Goal: Task Accomplishment & Management: Use online tool/utility

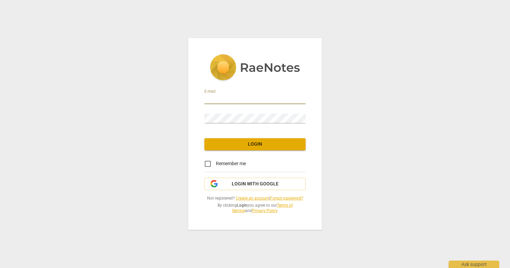
click at [225, 100] on input "email" at bounding box center [254, 99] width 101 height 10
click at [225, 182] on span "Login with Google" at bounding box center [255, 184] width 90 height 7
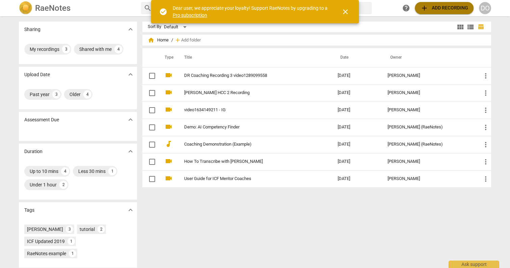
click at [426, 10] on span "add" at bounding box center [424, 8] width 8 height 8
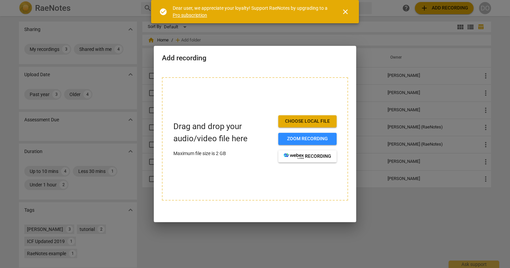
click at [299, 121] on span "Choose local file" at bounding box center [307, 121] width 48 height 7
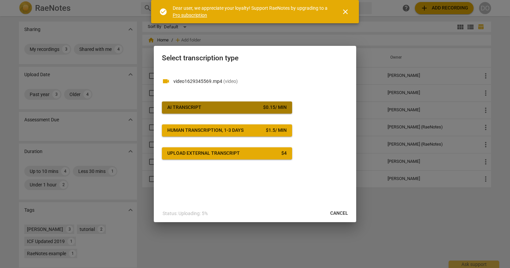
click at [239, 104] on span "AI Transcript $ 0.15 / min" at bounding box center [226, 107] width 119 height 7
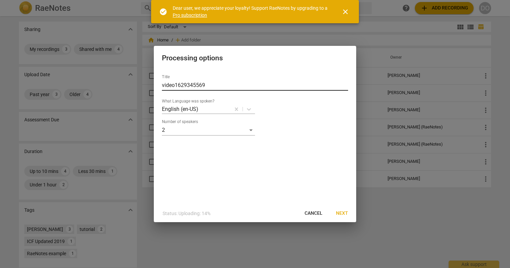
click at [170, 85] on input "video1629345569" at bounding box center [255, 85] width 186 height 11
click at [162, 85] on input "video1629345569" at bounding box center [255, 85] width 186 height 11
type input "[PERSON_NAME] Winter Cohort 2025 RCS 4 - video1629345569"
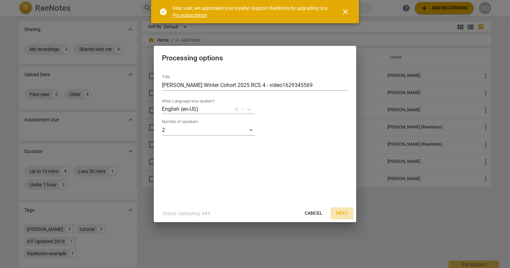
click at [342, 212] on span "Next" at bounding box center [342, 213] width 12 height 7
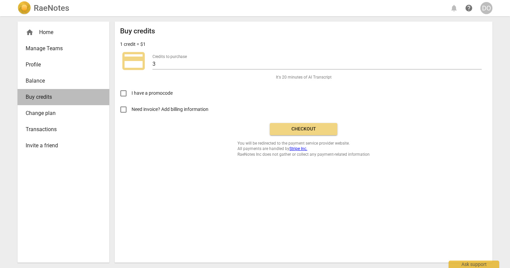
click at [37, 103] on link "Buy credits" at bounding box center [64, 97] width 92 height 16
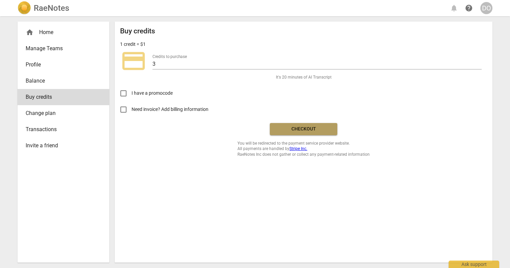
click at [279, 127] on span "Checkout" at bounding box center [303, 129] width 57 height 7
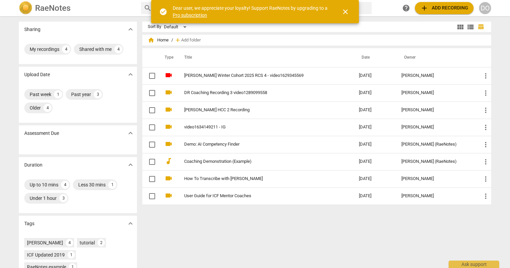
click at [471, 13] on div "help add Add recording DO" at bounding box center [445, 8] width 91 height 12
click at [481, 13] on div "DO" at bounding box center [485, 8] width 12 height 12
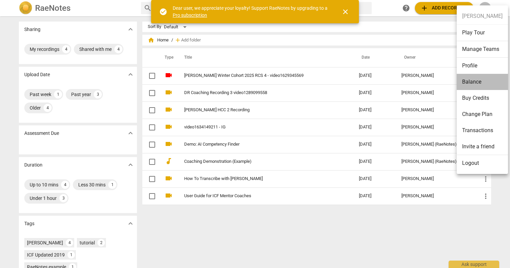
click at [485, 86] on li "Balance" at bounding box center [481, 82] width 51 height 16
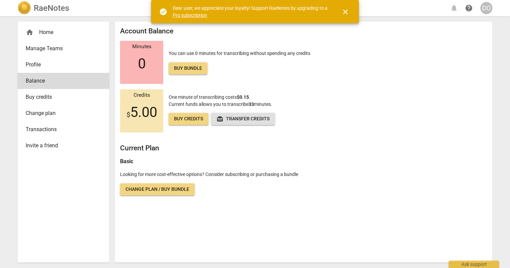
click at [145, 125] on div "Credits $ 5.00" at bounding box center [141, 110] width 43 height 43
click at [57, 84] on span "Balance" at bounding box center [61, 81] width 70 height 8
click at [55, 68] on span "Profile" at bounding box center [61, 65] width 70 height 8
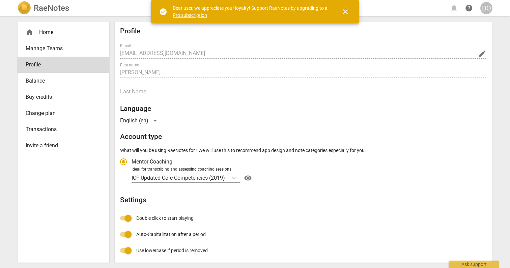
radio input "false"
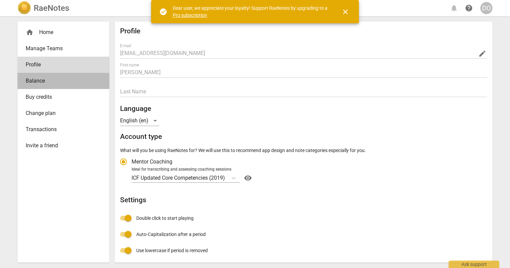
click at [55, 80] on span "Balance" at bounding box center [61, 81] width 70 height 8
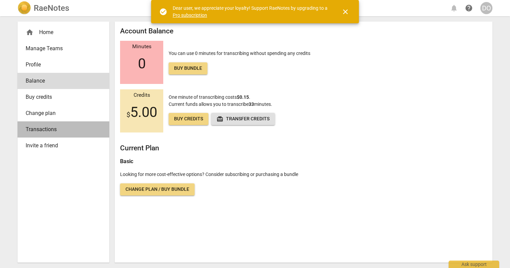
click at [41, 133] on span "Transactions" at bounding box center [61, 129] width 70 height 8
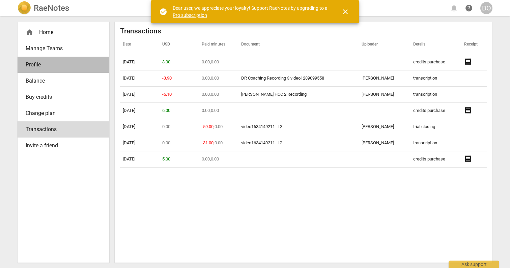
click at [55, 68] on span "Profile" at bounding box center [61, 65] width 70 height 8
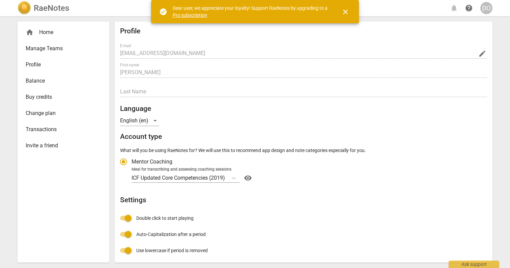
radio input "false"
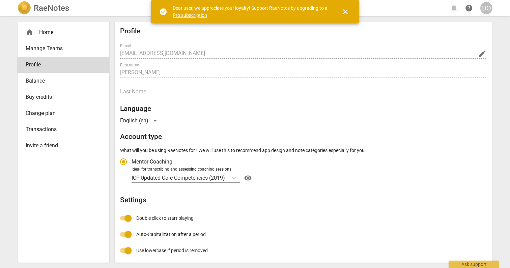
click at [50, 126] on span "Transactions" at bounding box center [61, 129] width 70 height 8
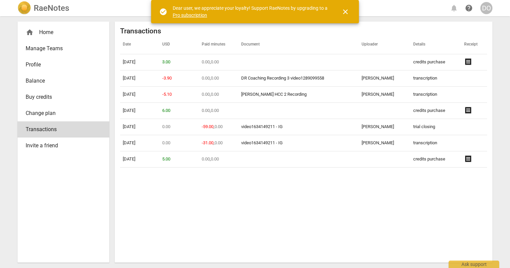
click at [68, 32] on div "home Home" at bounding box center [61, 32] width 70 height 8
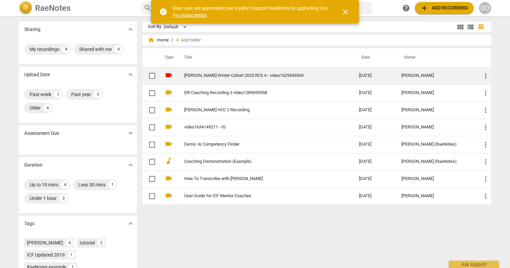
click at [227, 73] on link "[PERSON_NAME] Winter Cohort 2025 RCS 4 - video1629345569" at bounding box center [259, 75] width 150 height 5
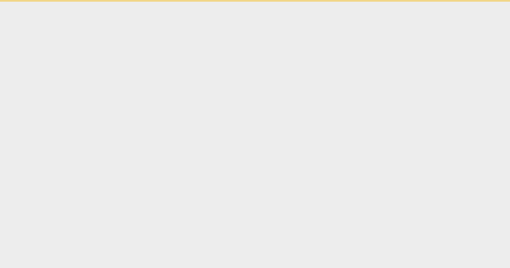
click at [227, 2] on html "check_circle Dear user, we appreciate your loyalty! Support RaeNotes by upgradi…" at bounding box center [255, 1] width 510 height 2
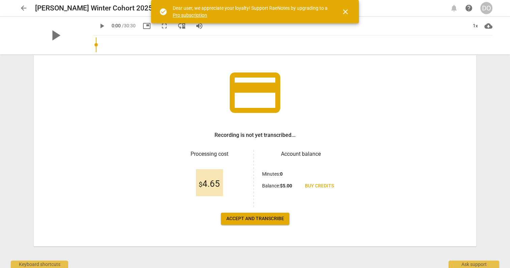
scroll to position [34, 0]
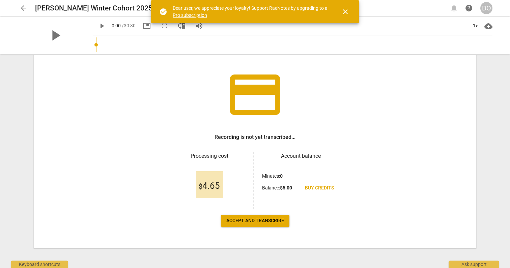
click at [258, 221] on span "Accept and transcribe" at bounding box center [255, 220] width 58 height 7
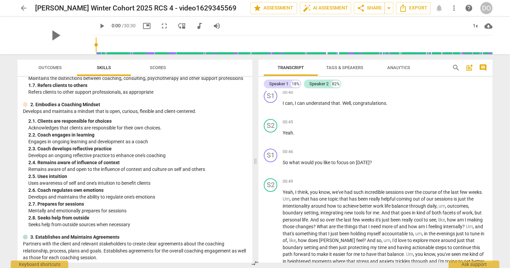
scroll to position [122, 0]
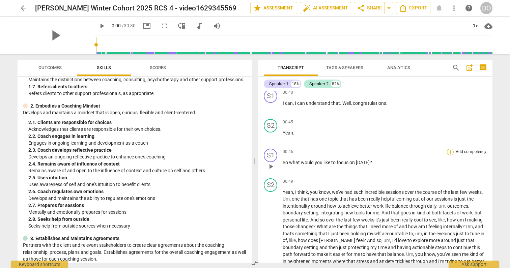
click at [450, 153] on div "+" at bounding box center [450, 152] width 7 height 7
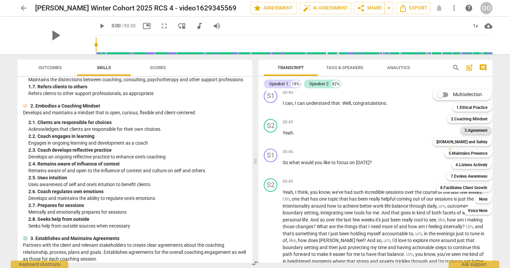
click at [469, 130] on b "3.Agreement" at bounding box center [475, 130] width 23 height 8
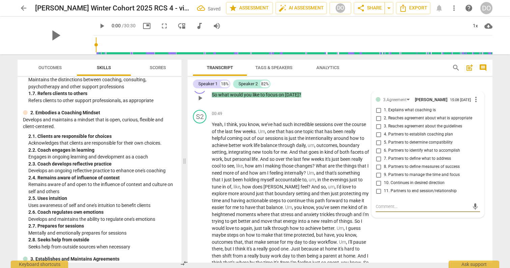
scroll to position [326, 0]
click at [378, 134] on input "4. Partners to establish coaching plan" at bounding box center [378, 134] width 11 height 8
checkbox input "true"
click at [377, 151] on input "6. Partners to identify what to accomplish" at bounding box center [378, 150] width 11 height 8
checkbox input "true"
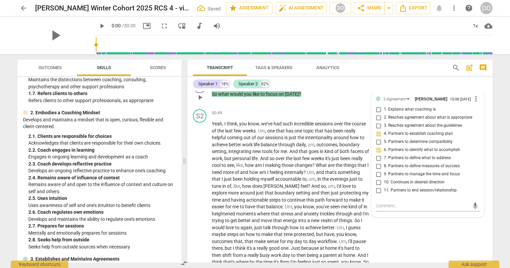
click at [376, 134] on input "4. Partners to establish coaching plan" at bounding box center [378, 134] width 11 height 8
click at [376, 135] on input "4. Partners to establish coaching plan" at bounding box center [378, 134] width 11 height 8
checkbox input "false"
click at [377, 158] on input "7. Partners to define what to address" at bounding box center [378, 158] width 11 height 8
checkbox input "true"
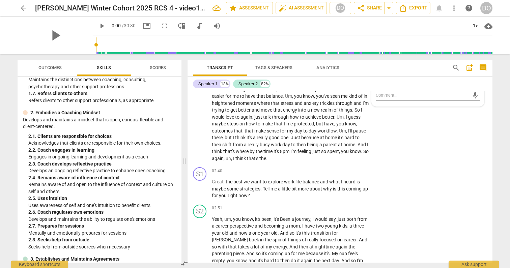
scroll to position [436, 0]
click at [345, 174] on p "Add competency" at bounding box center [349, 172] width 32 height 6
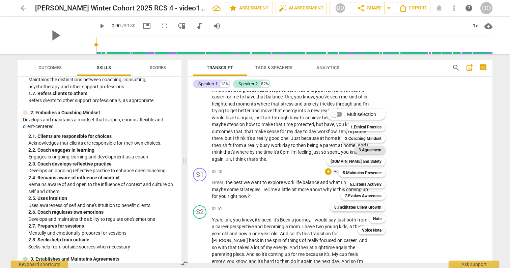
click at [368, 149] on b "3.Agreement" at bounding box center [369, 150] width 23 height 8
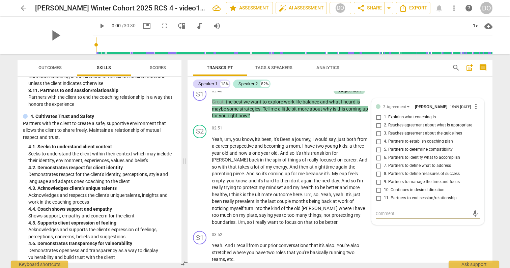
scroll to position [575, 0]
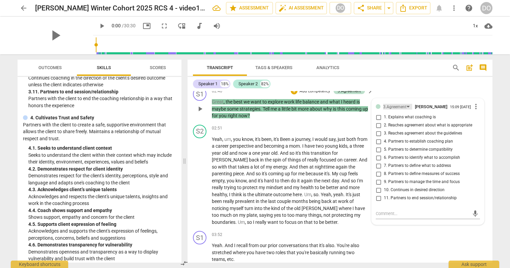
click at [401, 106] on div "3.Agreement" at bounding box center [394, 107] width 23 height 6
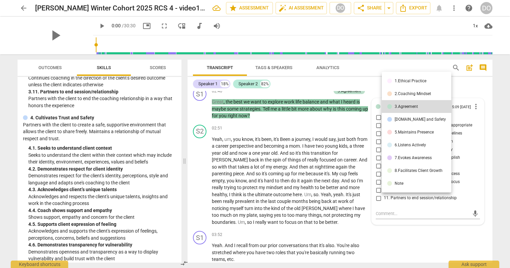
click at [404, 118] on div "4.Trust and Safety" at bounding box center [419, 119] width 51 height 4
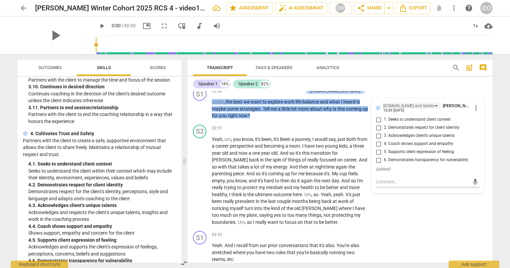
scroll to position [559, 0]
click at [392, 105] on div "4.Trust and Safety" at bounding box center [408, 106] width 51 height 6
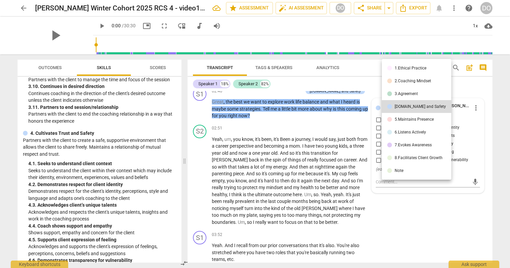
click at [408, 95] on div "3.Agreement" at bounding box center [405, 94] width 23 height 4
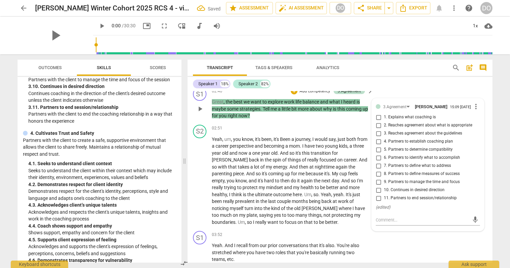
click at [377, 157] on input "6. Partners to identify what to accomplish" at bounding box center [378, 158] width 11 height 8
checkbox input "true"
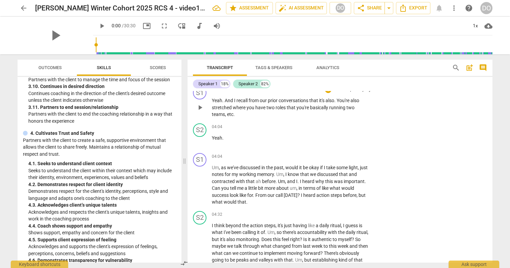
scroll to position [660, 0]
click at [360, 157] on p "Add competency" at bounding box center [349, 157] width 32 height 6
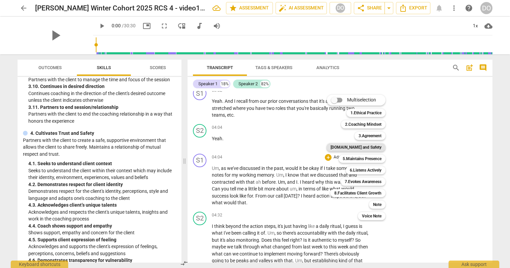
click at [370, 147] on b "4.Trust and Safety" at bounding box center [355, 147] width 51 height 8
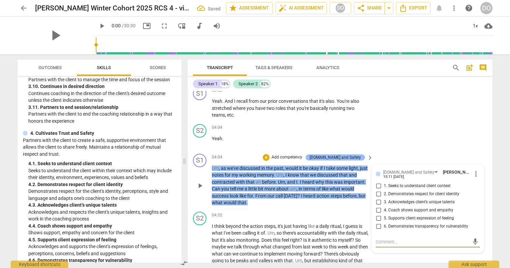
click at [360, 158] on div "4.Trust and Safety" at bounding box center [334, 157] width 59 height 6
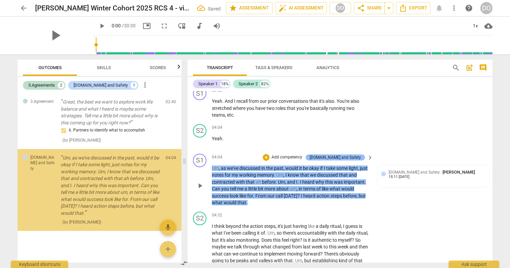
scroll to position [45, 0]
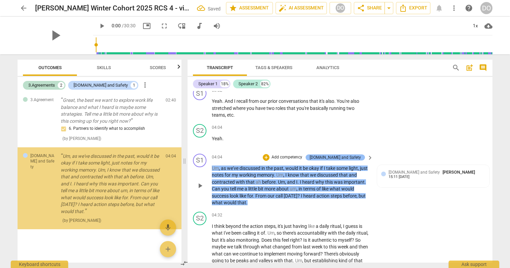
click at [361, 158] on div "4.Trust and Safety" at bounding box center [334, 157] width 59 height 6
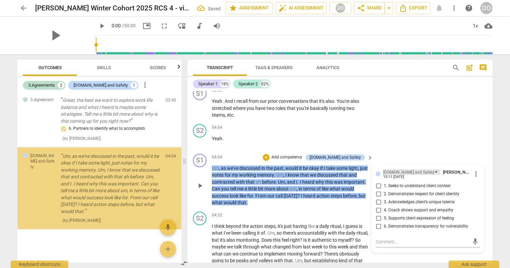
click at [383, 174] on div "4.Trust and Safety" at bounding box center [408, 172] width 51 height 6
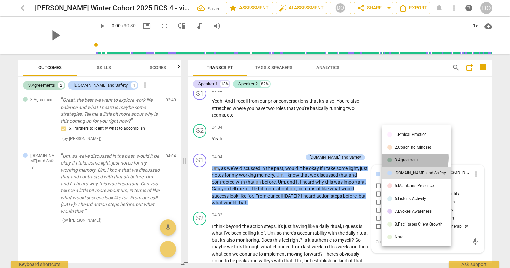
click at [408, 158] on div "3.Agreement" at bounding box center [405, 160] width 23 height 4
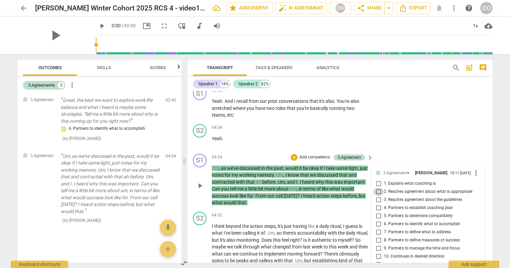
click at [379, 192] on input "2. Reaches agreement about what is appropriate" at bounding box center [378, 192] width 11 height 8
checkbox input "true"
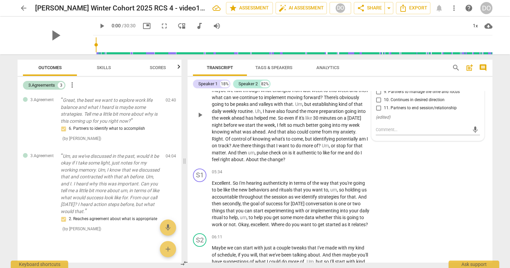
scroll to position [843, 0]
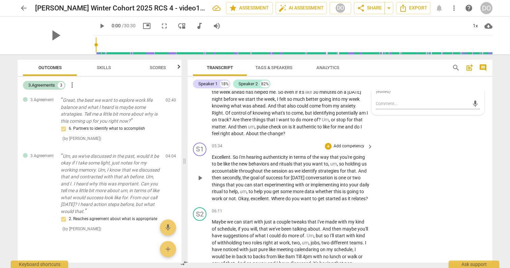
click at [362, 147] on p "Add competency" at bounding box center [349, 146] width 32 height 6
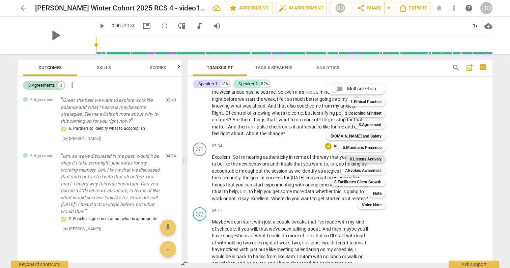
click at [375, 159] on b "6.Listens Actively" at bounding box center [365, 159] width 32 height 8
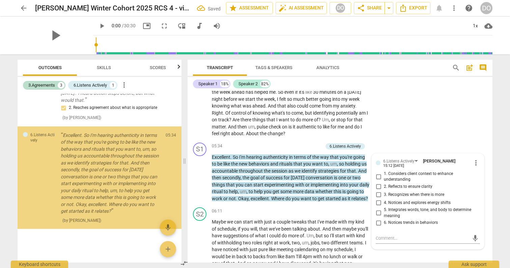
scroll to position [160, 0]
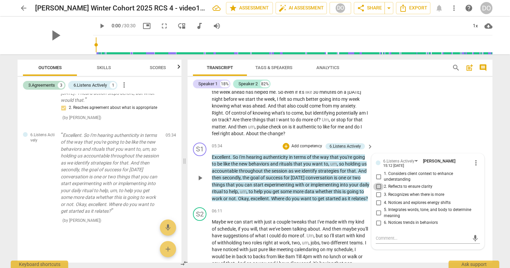
click at [377, 184] on input "2. Reflects to ensure clarity" at bounding box center [378, 187] width 11 height 8
checkbox input "true"
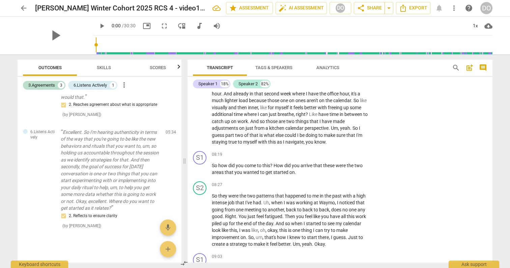
scroll to position [1088, 0]
click at [366, 159] on span "keyboard_arrow_right" at bounding box center [370, 155] width 8 height 8
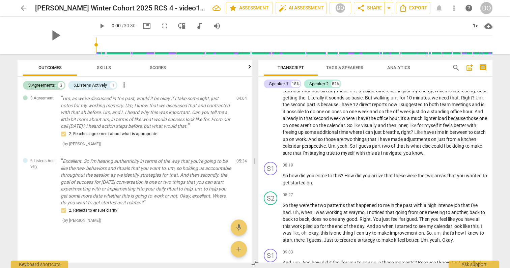
scroll to position [912, 0]
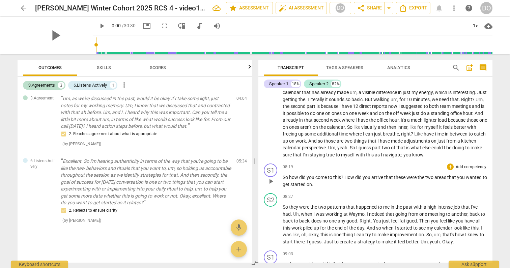
click at [460, 170] on p "Add competency" at bounding box center [471, 167] width 32 height 6
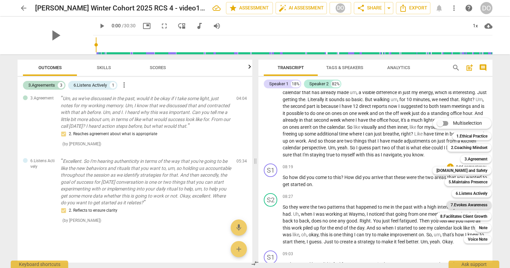
click at [467, 204] on b "7.Evokes Awareness" at bounding box center [468, 205] width 37 height 8
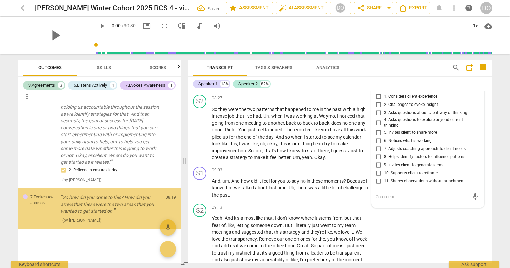
scroll to position [1169, 0]
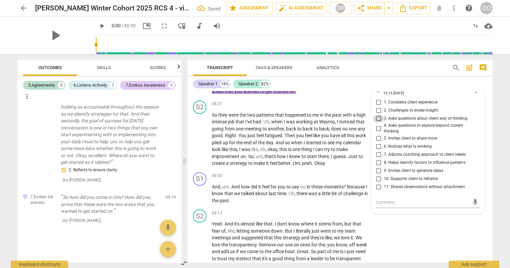
click at [378, 122] on input "3. Asks questions about client way of thinking" at bounding box center [378, 119] width 11 height 8
checkbox input "true"
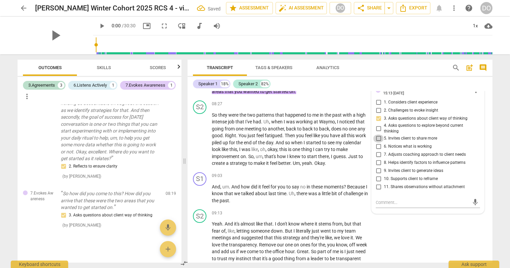
click at [379, 143] on input "5. Invites client to share more" at bounding box center [378, 138] width 11 height 8
checkbox input "true"
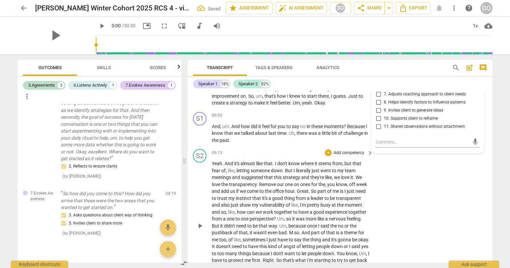
scroll to position [1225, 0]
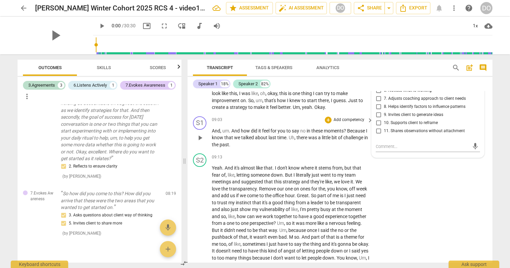
click at [352, 148] on p "And , um . And how did it feel for you to say no in these moments ? Because I k…" at bounding box center [291, 137] width 158 height 21
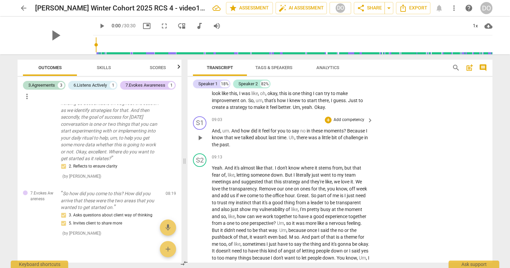
click at [352, 148] on p "And , um . And how did it feel for you to say no in these moments ? Because I k…" at bounding box center [291, 137] width 158 height 21
click at [351, 123] on p "Add competency" at bounding box center [349, 120] width 32 height 6
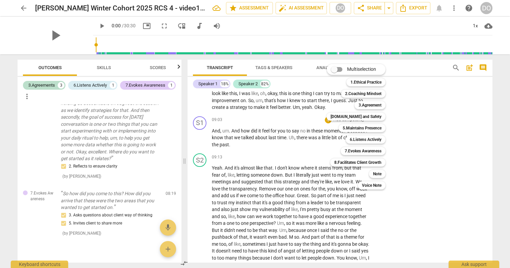
click at [326, 126] on div "Multiselection m 1.Ethical Practice 1 2.Coaching Mindset 2 3.Agreement 3 4.Trus…" at bounding box center [361, 126] width 74 height 129
click at [366, 152] on b "7.Evokes Awareness" at bounding box center [362, 151] width 37 height 8
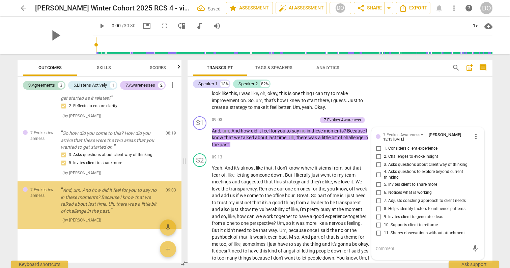
scroll to position [273, 0]
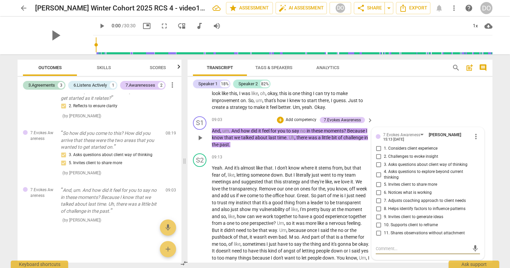
click at [377, 188] on input "5. Invites client to share more" at bounding box center [378, 185] width 11 height 8
checkbox input "true"
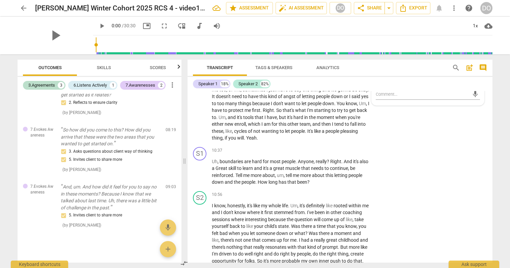
scroll to position [1396, 0]
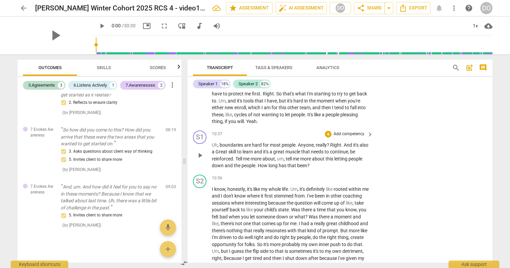
click at [363, 137] on p "Add competency" at bounding box center [349, 134] width 32 height 6
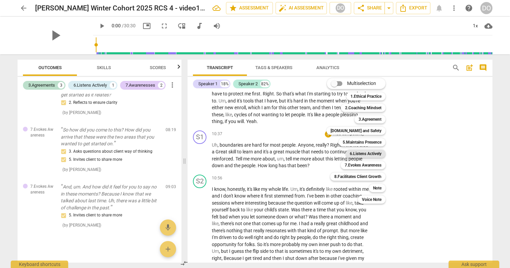
click at [372, 154] on b "6.Listens Actively" at bounding box center [365, 154] width 32 height 8
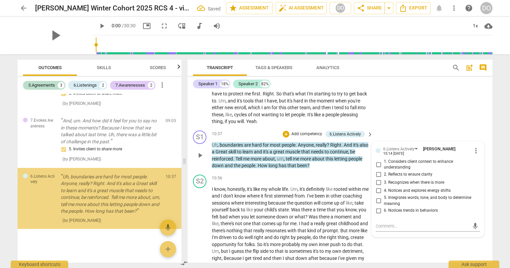
scroll to position [349, 0]
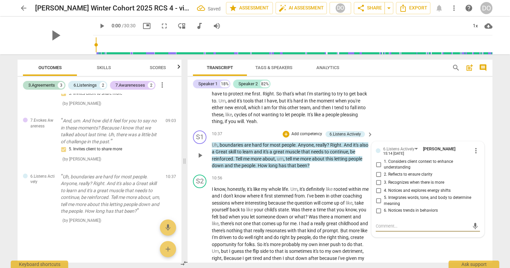
click at [377, 168] on input "1. Considers client context to enhance understanding" at bounding box center [378, 164] width 11 height 8
checkbox input "true"
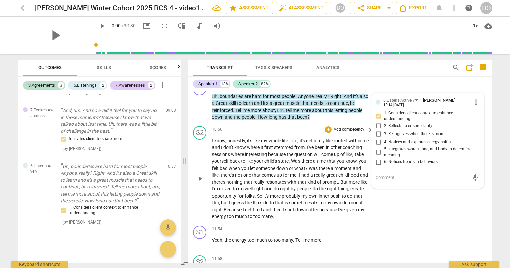
scroll to position [1443, 0]
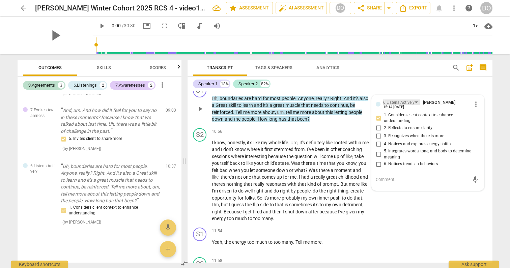
click at [395, 106] on div "6.Listens Actively" at bounding box center [398, 102] width 31 height 6
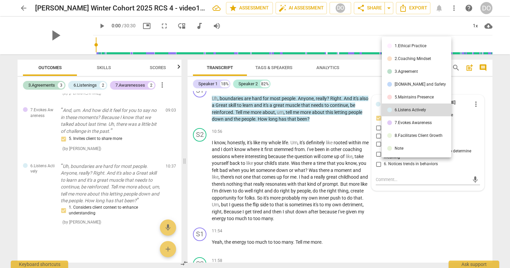
click at [402, 123] on div "7.Evokes Awareness" at bounding box center [412, 123] width 37 height 4
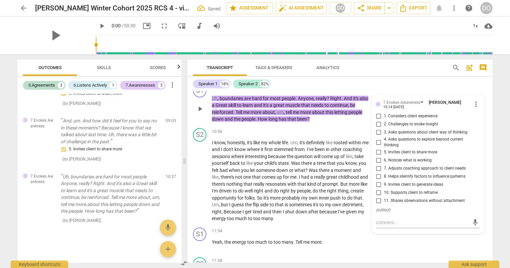
click at [305, 91] on p "Add competency" at bounding box center [301, 88] width 32 height 6
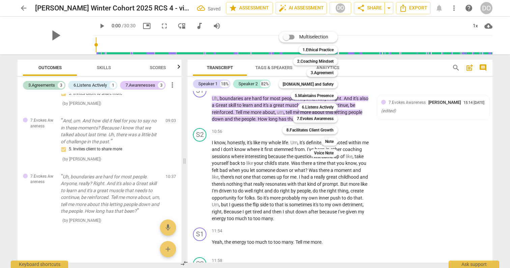
click at [392, 112] on div at bounding box center [255, 134] width 510 height 268
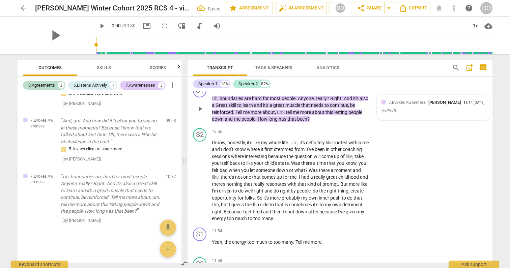
click at [391, 105] on span "7.Evokes Awareness" at bounding box center [406, 102] width 37 height 5
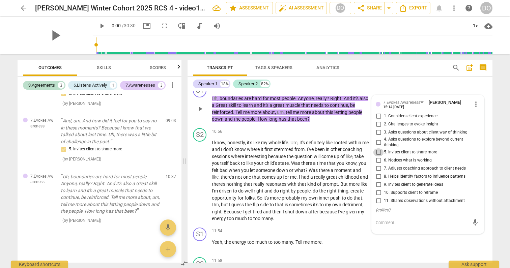
click at [375, 156] on input "5. Invites client to share more" at bounding box center [378, 152] width 11 height 8
checkbox input "true"
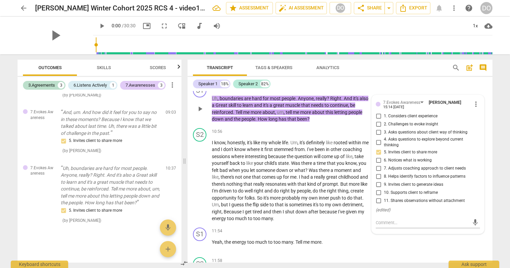
click at [377, 164] on input "6. Notices what is working" at bounding box center [378, 160] width 11 height 8
checkbox input "true"
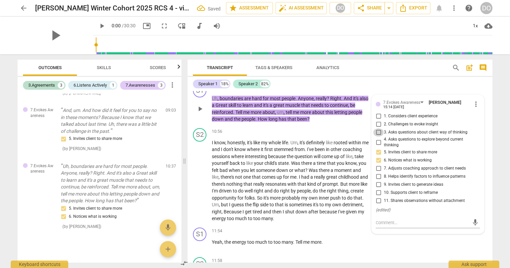
click at [379, 135] on input "3. Asks questions about client way of thinking" at bounding box center [378, 132] width 11 height 8
checkbox input "true"
click at [307, 91] on p "Add competency" at bounding box center [301, 88] width 32 height 6
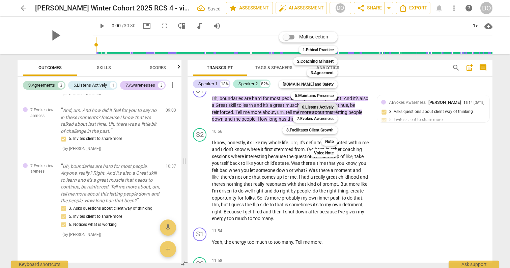
click at [329, 107] on b "6.Listens Actively" at bounding box center [318, 107] width 32 height 8
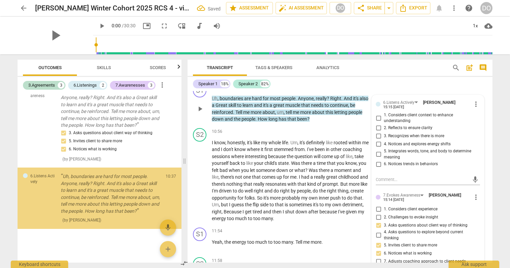
scroll to position [442, 0]
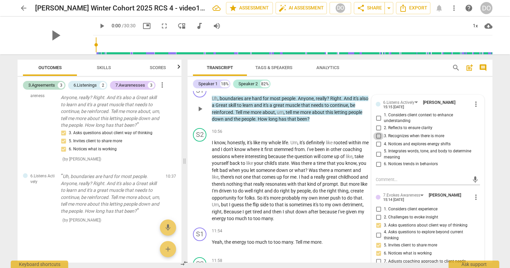
click at [377, 139] on input "3. Recognizes when there is more" at bounding box center [378, 136] width 11 height 8
checkbox input "true"
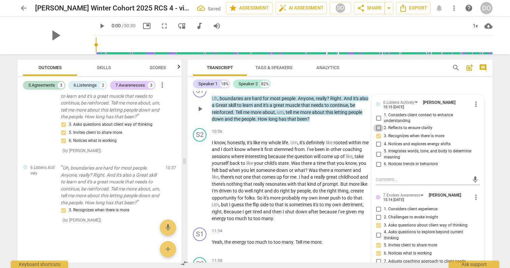
click at [377, 131] on input "2. Reflects to ensure clarity" at bounding box center [378, 128] width 11 height 8
checkbox input "true"
click at [376, 122] on input "1. Considers client context to enhance understanding" at bounding box center [378, 118] width 11 height 8
checkbox input "true"
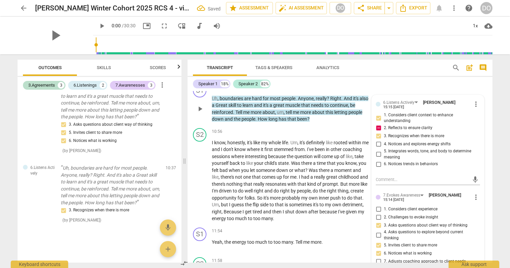
click at [376, 132] on input "2. Reflects to ensure clarity" at bounding box center [378, 128] width 11 height 8
checkbox input "false"
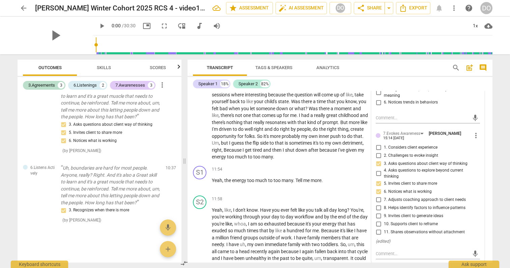
scroll to position [1507, 0]
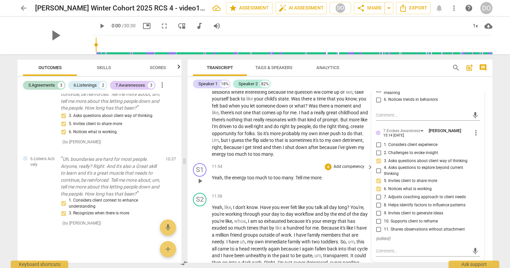
click at [341, 170] on p "Add competency" at bounding box center [349, 167] width 32 height 6
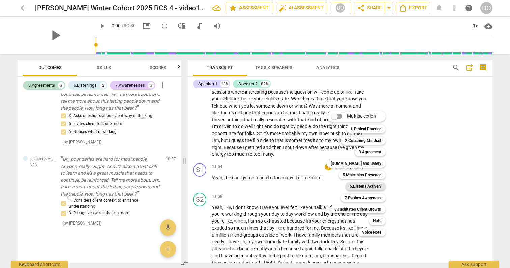
click at [373, 186] on b "6.Listens Actively" at bounding box center [365, 186] width 32 height 8
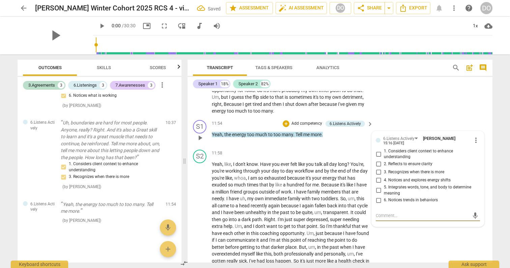
scroll to position [1548, 0]
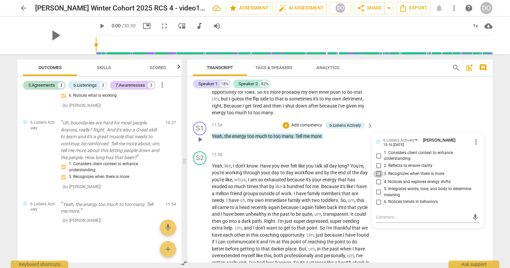
click at [378, 178] on input "3. Recognizes when there is more" at bounding box center [378, 174] width 11 height 8
checkbox input "true"
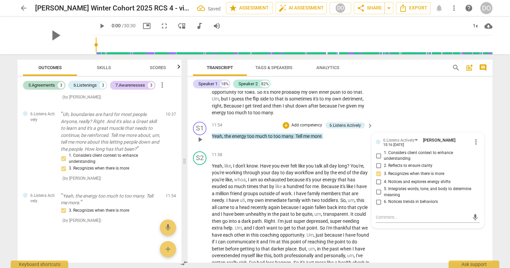
click at [378, 194] on input "5. Integrates words, tone, and body to determine meaning" at bounding box center [378, 192] width 11 height 8
checkbox input "true"
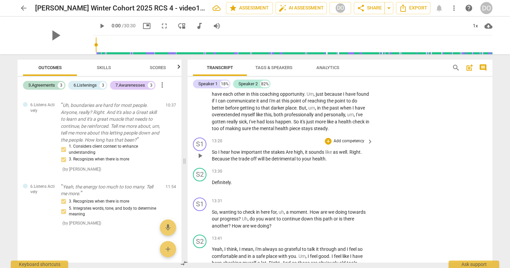
scroll to position [1699, 0]
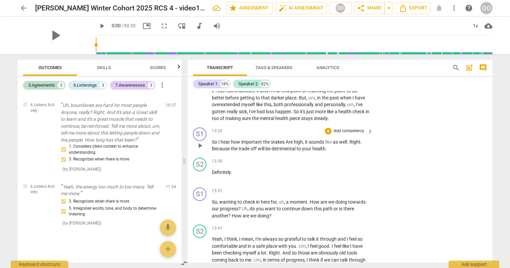
click at [353, 134] on p "Add competency" at bounding box center [349, 131] width 32 height 6
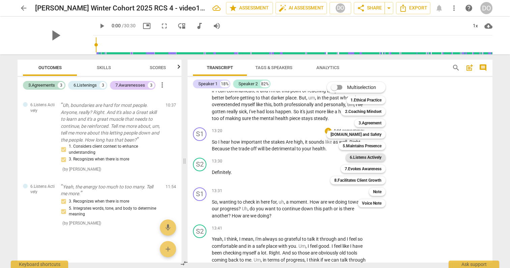
click at [362, 157] on b "6.Listens Actively" at bounding box center [365, 157] width 32 height 8
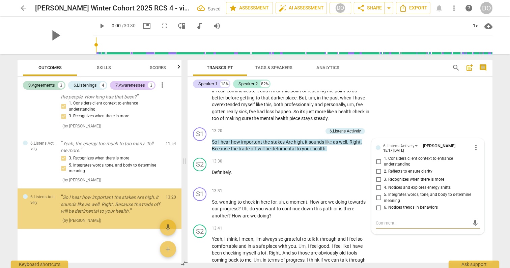
scroll to position [557, 0]
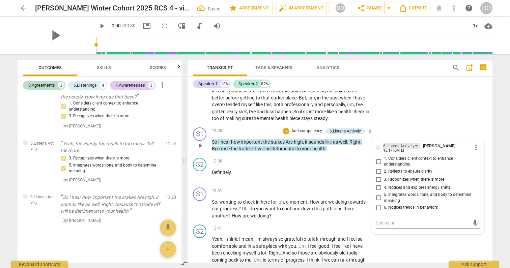
click at [389, 149] on div "6.Listens Actively" at bounding box center [398, 146] width 31 height 6
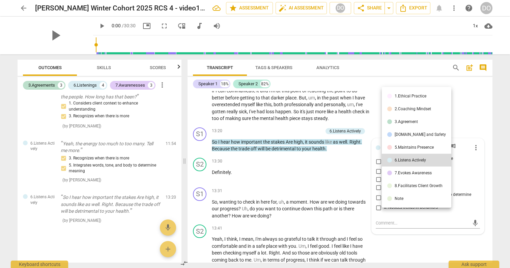
click at [397, 146] on div "5.Maintains Presence" at bounding box center [413, 147] width 39 height 4
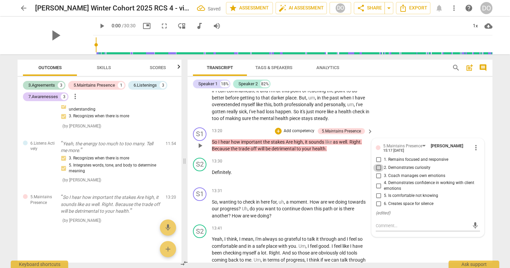
click at [375, 172] on input "2. Demonstrates curiosity" at bounding box center [378, 168] width 11 height 8
checkbox input "true"
click at [378, 164] on input "1. Remains focused and responsive" at bounding box center [378, 160] width 11 height 8
checkbox input "true"
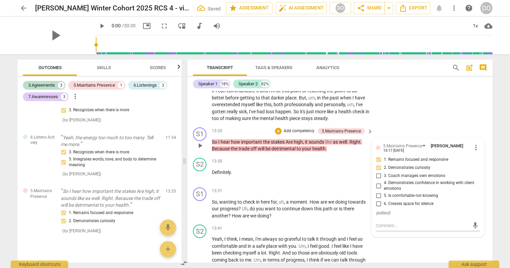
click at [306, 134] on p "Add competency" at bounding box center [299, 131] width 32 height 6
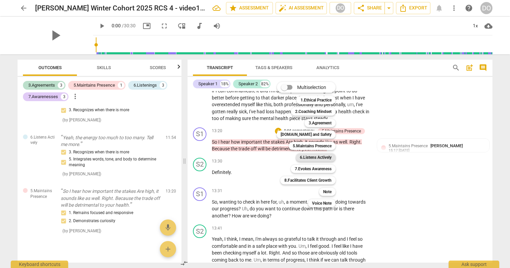
click at [326, 156] on b "6.Listens Actively" at bounding box center [316, 157] width 32 height 8
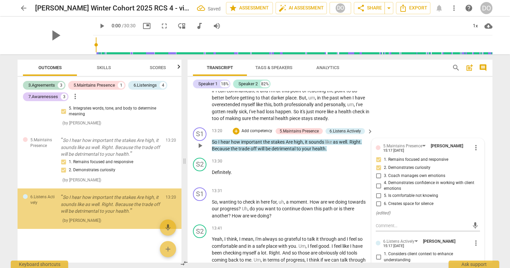
scroll to position [625, 0]
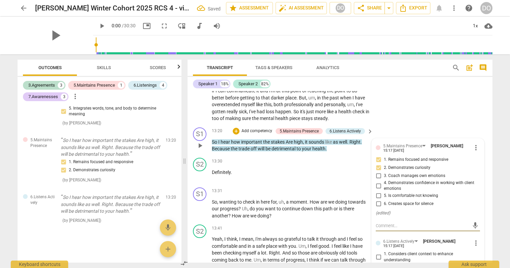
click at [377, 190] on input "4. Demonstrates confidence in working with client emotions" at bounding box center [378, 186] width 11 height 8
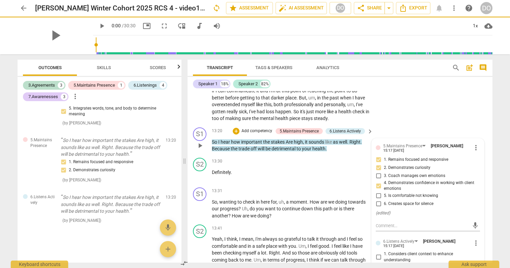
click at [378, 190] on input "4. Demonstrates confidence in working with client emotions" at bounding box center [378, 186] width 11 height 8
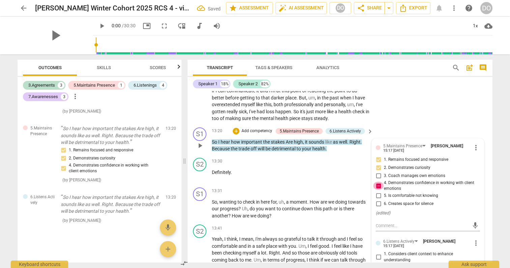
click at [378, 190] on input "4. Demonstrates confidence in working with client emotions" at bounding box center [378, 186] width 11 height 8
checkbox input "false"
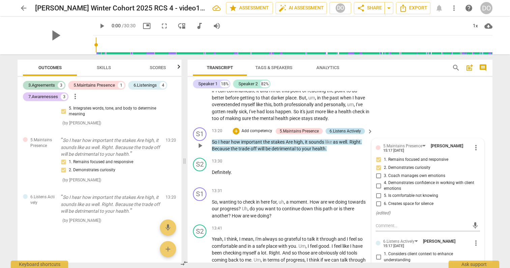
click at [336, 134] on div "6.Listens Actively" at bounding box center [344, 131] width 31 height 6
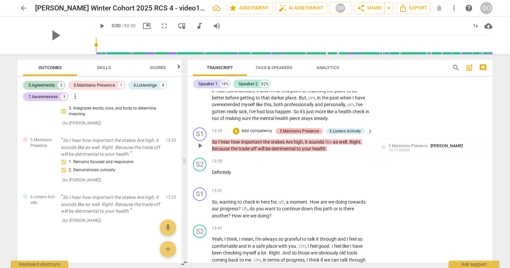
click at [317, 134] on div "5.Maintains Presence" at bounding box center [298, 131] width 47 height 6
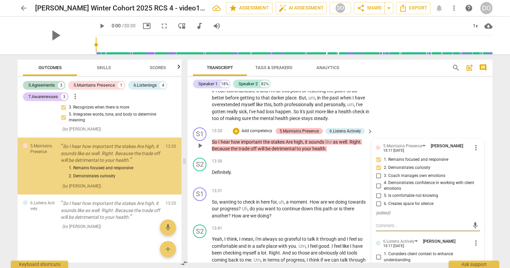
scroll to position [601, 0]
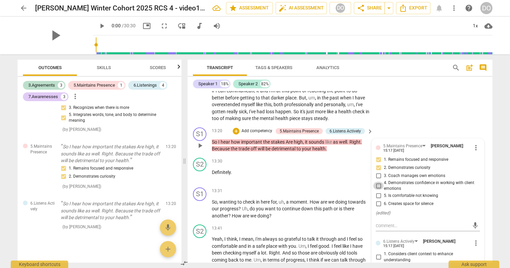
click at [377, 190] on input "4. Demonstrates confidence in working with client emotions" at bounding box center [378, 186] width 11 height 8
checkbox input "true"
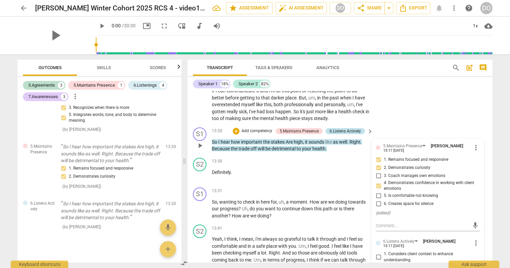
click at [359, 134] on div "6.Listens Actively" at bounding box center [344, 131] width 31 height 6
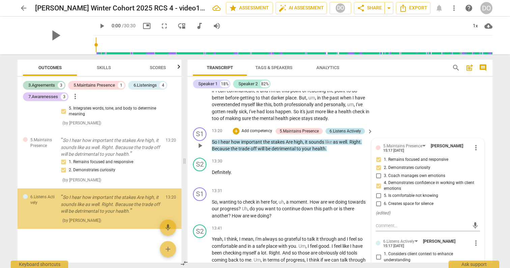
scroll to position [625, 0]
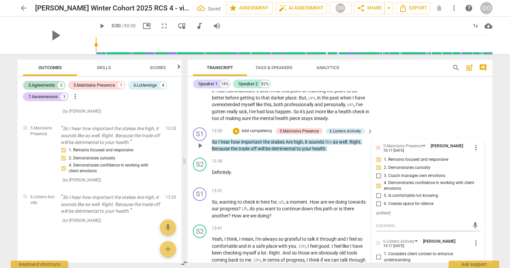
click at [349, 135] on div "+ Add competency 5.Maintains Presence 6.Listens Actively" at bounding box center [299, 130] width 132 height 7
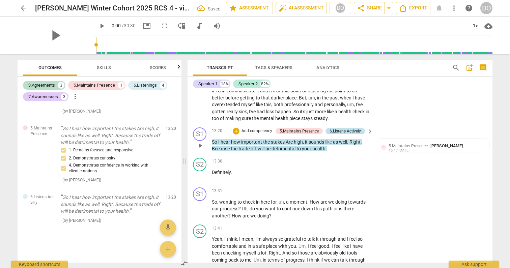
click at [349, 134] on div "6.Listens Actively" at bounding box center [344, 131] width 31 height 6
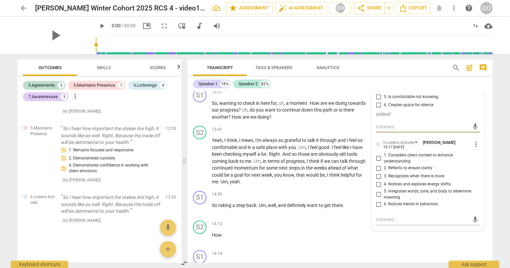
scroll to position [1795, 0]
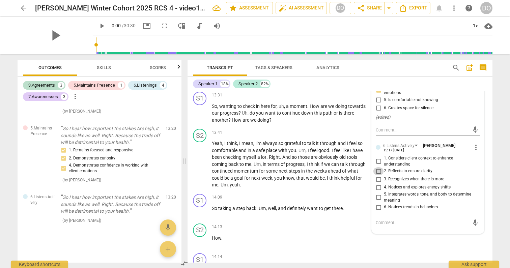
click at [378, 175] on input "2. Reflects to ensure clarity" at bounding box center [378, 171] width 11 height 8
checkbox input "true"
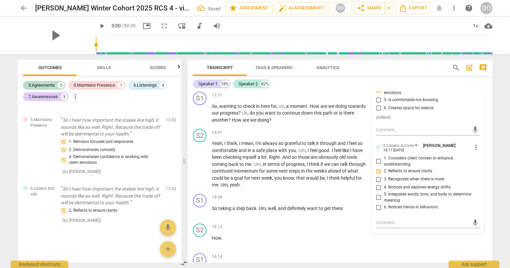
click at [378, 202] on input "5. Integrates words, tone, and body to determine meaning" at bounding box center [378, 197] width 11 height 8
checkbox input "true"
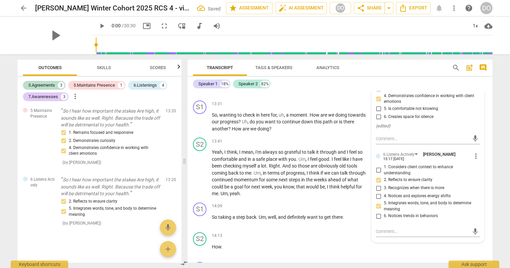
scroll to position [1779, 0]
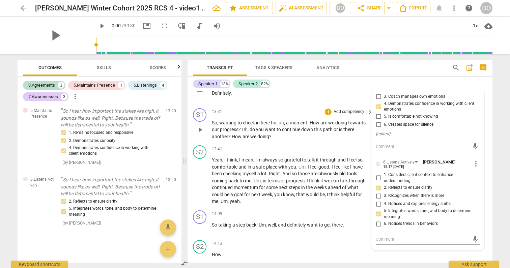
click at [354, 115] on p "Add competency" at bounding box center [349, 112] width 32 height 6
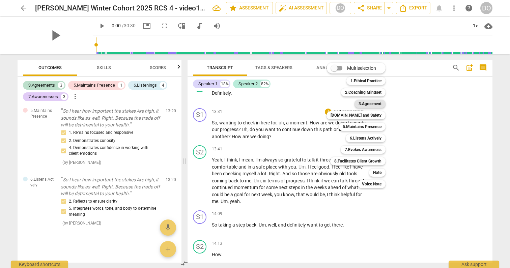
click at [367, 102] on b "3.Agreement" at bounding box center [369, 104] width 23 height 8
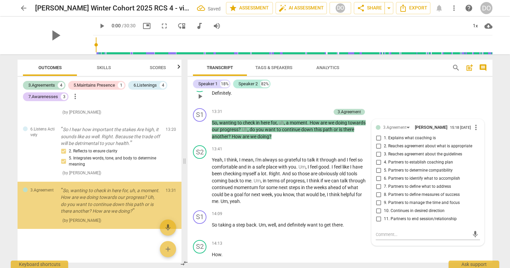
scroll to position [711, 0]
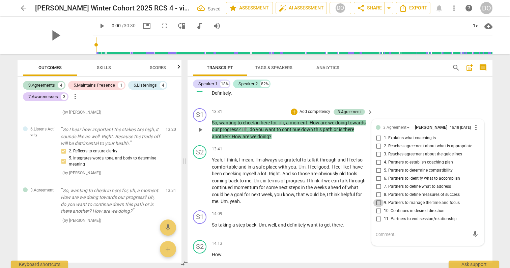
click at [377, 207] on input "9. Partners to manage the time and focus" at bounding box center [378, 203] width 11 height 8
checkbox input "true"
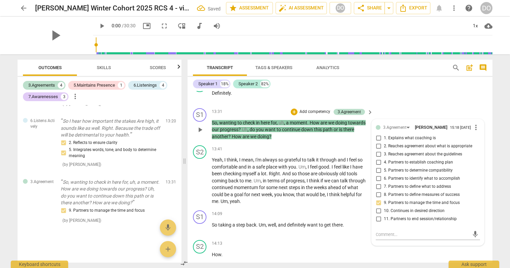
click at [379, 215] on input "10. Continues in desired direction" at bounding box center [378, 211] width 11 height 8
checkbox input "true"
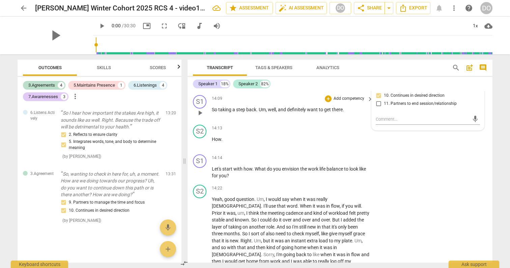
scroll to position [1893, 0]
click at [354, 162] on p "Add competency" at bounding box center [349, 159] width 32 height 6
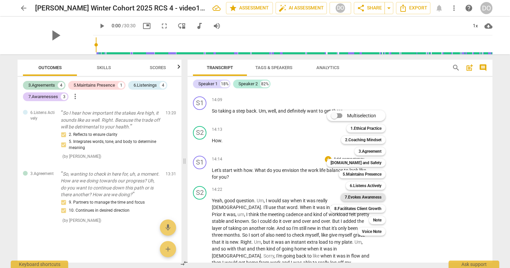
click at [366, 197] on b "7.Evokes Awareness" at bounding box center [362, 197] width 37 height 8
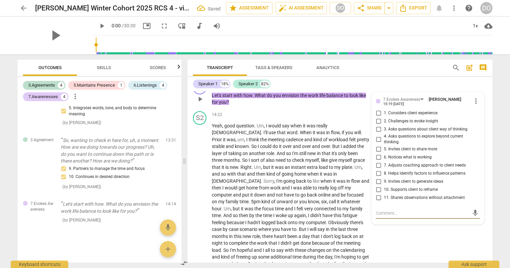
scroll to position [1967, 0]
click at [379, 154] on input "5. Invites client to share more" at bounding box center [378, 150] width 11 height 8
checkbox input "true"
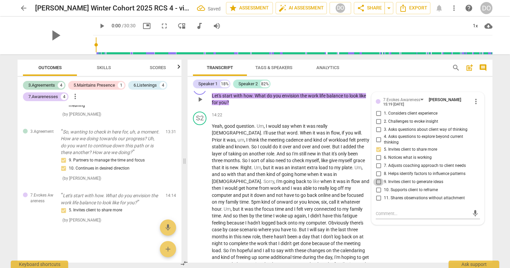
click at [378, 186] on input "9. Invites client to generate ideas" at bounding box center [378, 182] width 11 height 8
checkbox input "true"
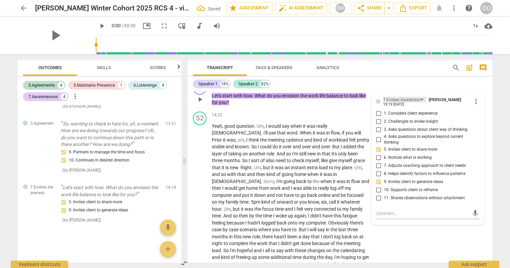
click at [402, 103] on div "7.Evokes Awareness" at bounding box center [401, 100] width 37 height 6
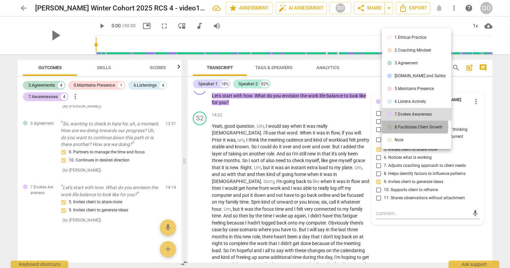
click at [405, 126] on div "8.Facilitates Client Growth" at bounding box center [418, 127] width 48 height 4
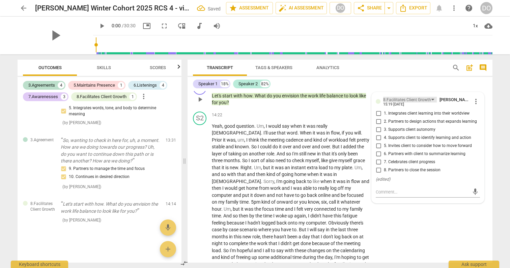
click at [394, 103] on div "8.Facilitates Client Growth" at bounding box center [407, 100] width 48 height 6
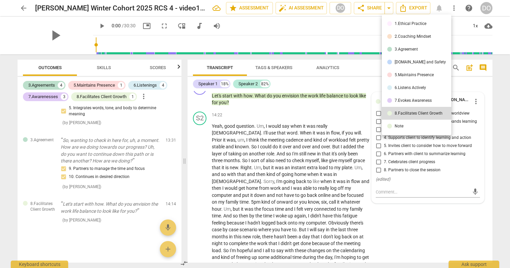
click at [408, 63] on div "4.Trust and Safety" at bounding box center [419, 62] width 51 height 4
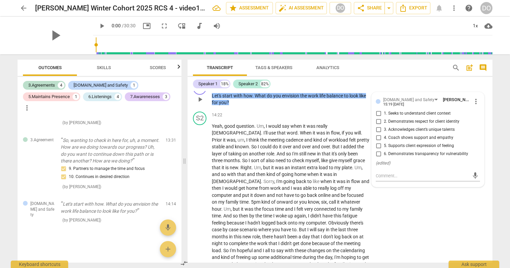
click at [377, 142] on input "4. Coach shows support and empathy" at bounding box center [378, 138] width 11 height 8
checkbox input "false"
click at [388, 103] on div "4.Trust and Safety" at bounding box center [408, 100] width 51 height 6
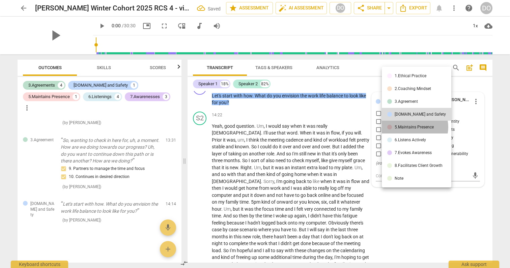
click at [412, 127] on div "5.Maintains Presence" at bounding box center [413, 127] width 39 height 4
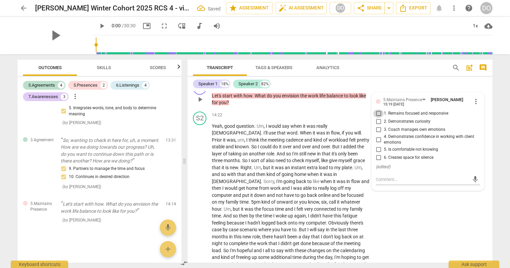
click at [377, 118] on input "1. Remains focused and responsive" at bounding box center [378, 114] width 11 height 8
checkbox input "true"
click at [378, 126] on input "2. Demonstrates curiosity" at bounding box center [378, 122] width 11 height 8
checkbox input "true"
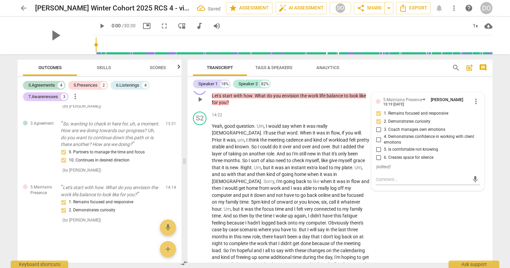
click at [378, 144] on input "4. Demonstrates confidence in working with client emotions" at bounding box center [378, 139] width 11 height 8
checkbox input "false"
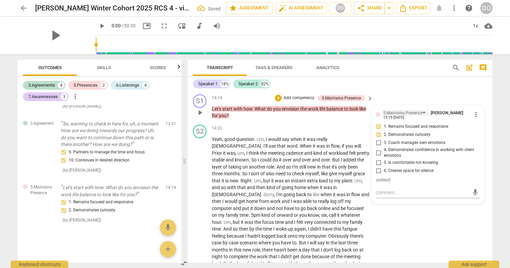
scroll to position [1951, 0]
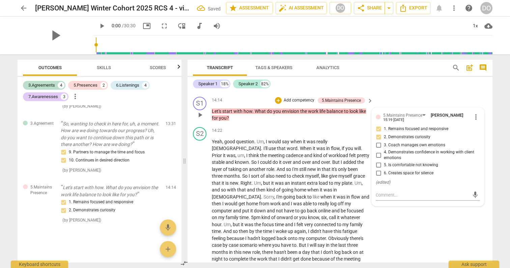
click at [298, 103] on p "Add competency" at bounding box center [299, 100] width 32 height 6
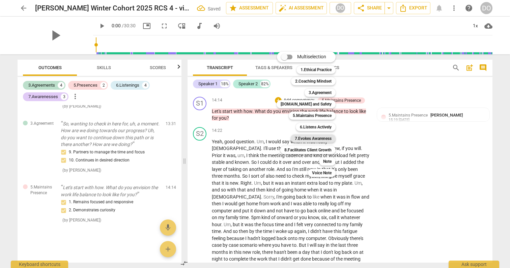
click at [322, 137] on b "7.Evokes Awareness" at bounding box center [313, 138] width 37 height 8
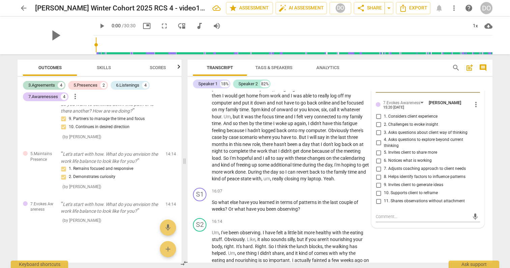
scroll to position [2054, 0]
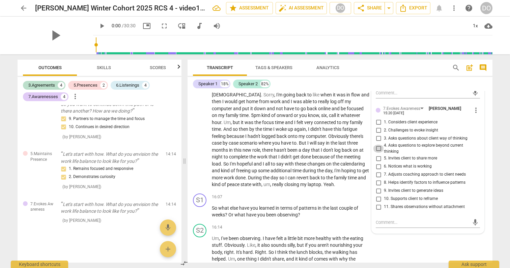
click at [376, 153] on input "4. Asks questions to explore beyond current thinking" at bounding box center [378, 149] width 11 height 8
checkbox input "true"
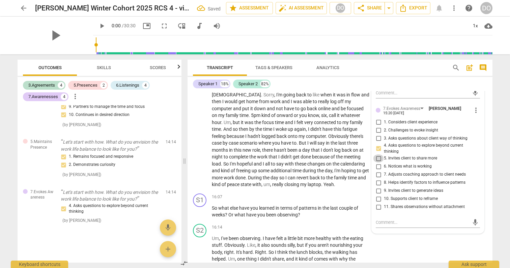
click at [377, 162] on input "5. Invites client to share more" at bounding box center [378, 158] width 11 height 8
checkbox input "true"
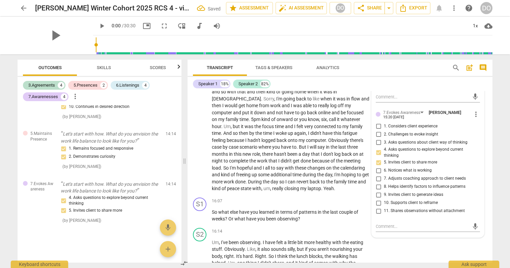
scroll to position [2049, 0]
click at [376, 199] on input "9. Invites client to generate ideas" at bounding box center [378, 195] width 11 height 8
checkbox input "true"
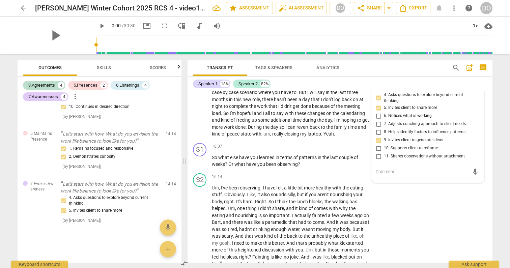
scroll to position [2105, 0]
click at [376, 207] on div "S2 play_arrow pause 16:14 + Add competency keyboard_arrow_right Um , I've been …" at bounding box center [339, 244] width 305 height 148
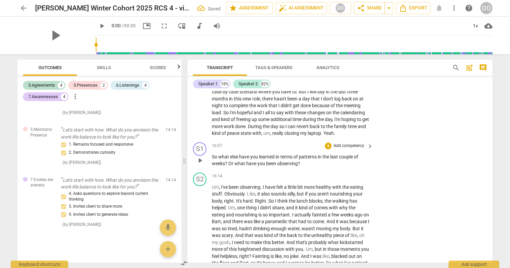
click at [366, 150] on span "keyboard_arrow_right" at bounding box center [370, 146] width 8 height 8
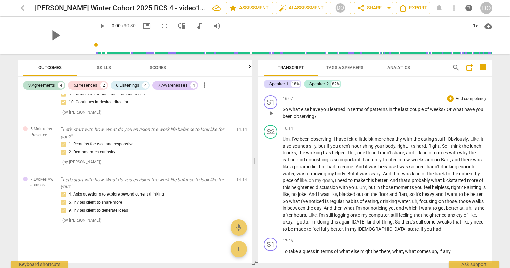
scroll to position [1833, 0]
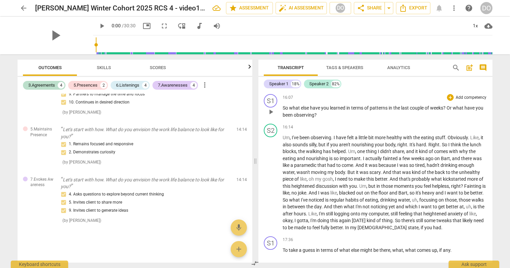
click at [455, 101] on p "Add competency" at bounding box center [471, 98] width 32 height 6
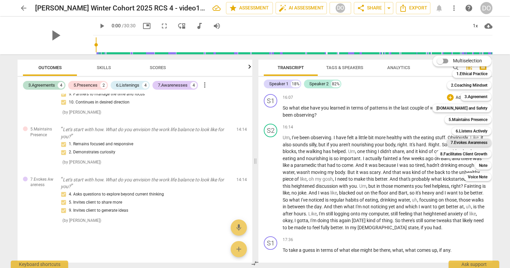
click at [475, 143] on b "7.Evokes Awareness" at bounding box center [468, 143] width 37 height 8
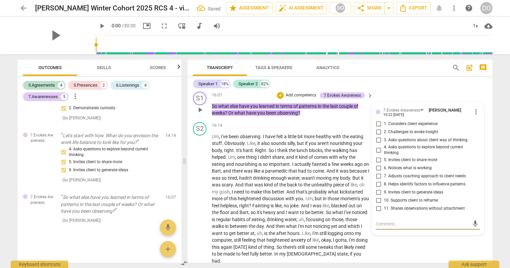
scroll to position [2154, 0]
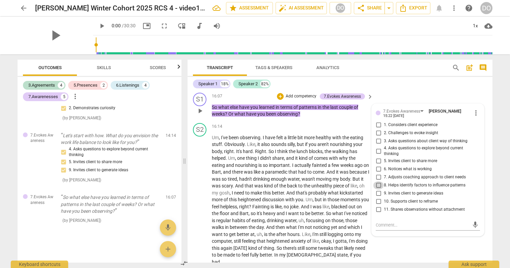
click at [378, 189] on input "8. Helps identify factors to influence patterns" at bounding box center [378, 185] width 11 height 8
checkbox input "true"
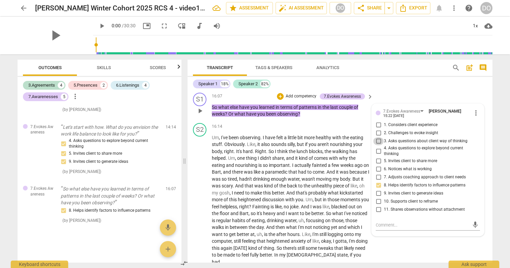
click at [378, 144] on input "3. Asks questions about client way of thinking" at bounding box center [378, 141] width 11 height 8
checkbox input "true"
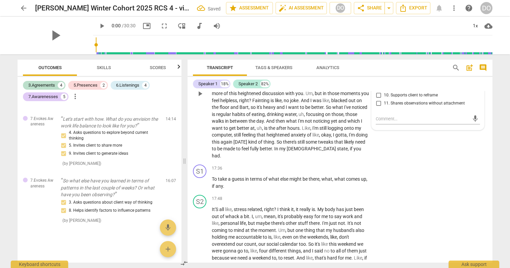
scroll to position [2273, 0]
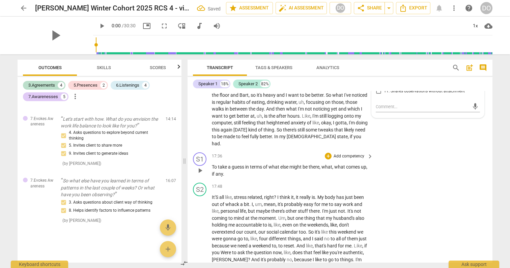
click at [359, 159] on p "Add competency" at bounding box center [349, 156] width 32 height 6
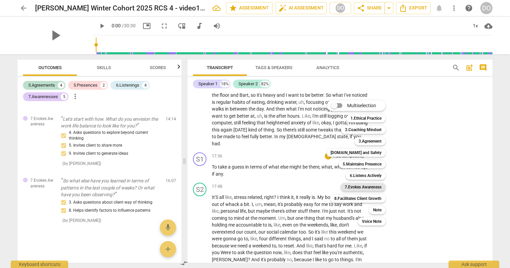
click at [379, 187] on b "7.Evokes Awareness" at bounding box center [362, 187] width 37 height 8
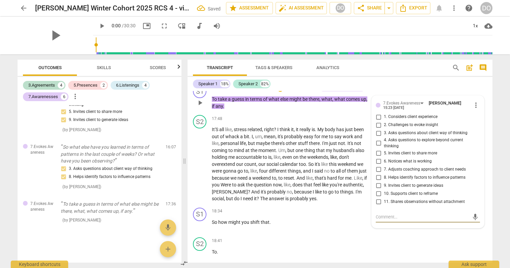
scroll to position [2340, 0]
click at [377, 137] on input "3. Asks questions about client way of thinking" at bounding box center [378, 133] width 11 height 8
checkbox input "true"
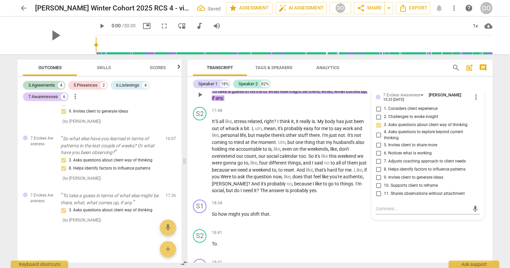
scroll to position [2346, 0]
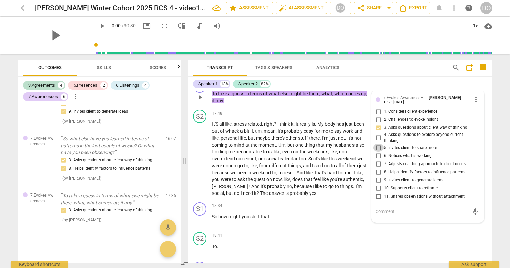
click at [377, 152] on input "5. Invites client to share more" at bounding box center [378, 148] width 11 height 8
checkbox input "true"
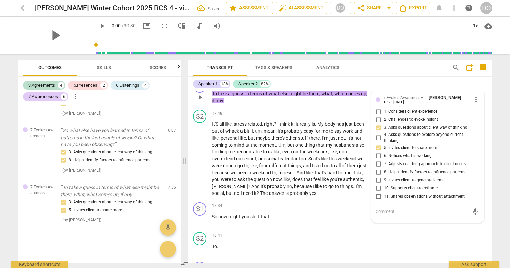
click at [378, 176] on input "8. Helps identify factors to influence patterns" at bounding box center [378, 172] width 11 height 8
checkbox input "true"
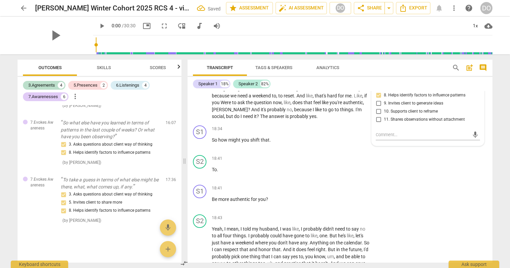
scroll to position [2422, 0]
click at [356, 192] on p "Add competency" at bounding box center [349, 189] width 32 height 6
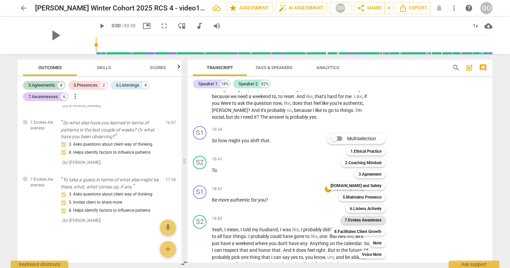
click at [366, 220] on b "7.Evokes Awareness" at bounding box center [362, 220] width 37 height 8
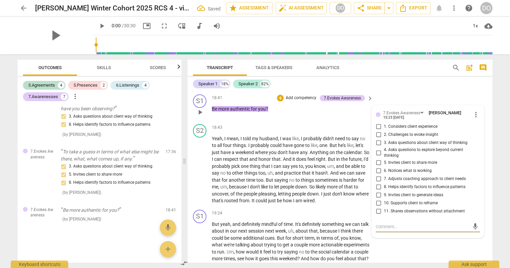
scroll to position [2508, 0]
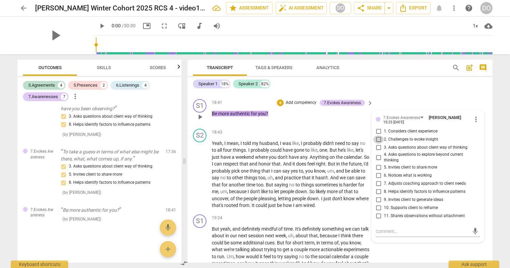
click at [376, 142] on input "2. Challenges to evoke insight" at bounding box center [378, 139] width 11 height 8
click at [376, 143] on input "2. Challenges to evoke insight" at bounding box center [378, 139] width 11 height 8
checkbox input "false"
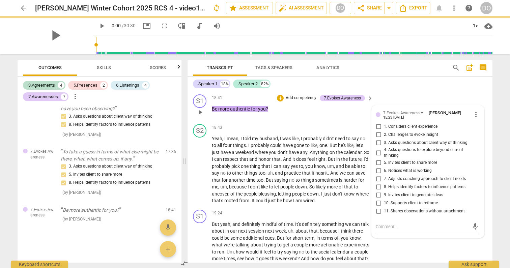
scroll to position [2518, 0]
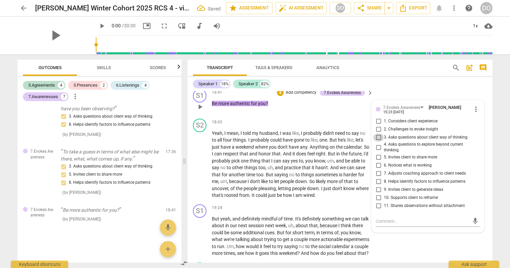
click at [376, 141] on input "3. Asks questions about client way of thinking" at bounding box center [378, 137] width 11 height 8
checkbox input "true"
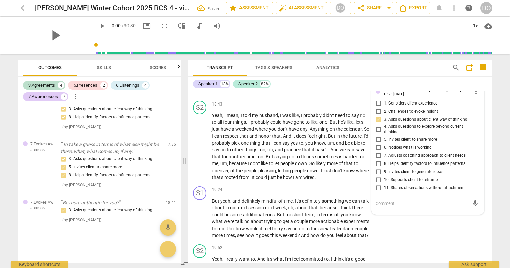
scroll to position [2532, 0]
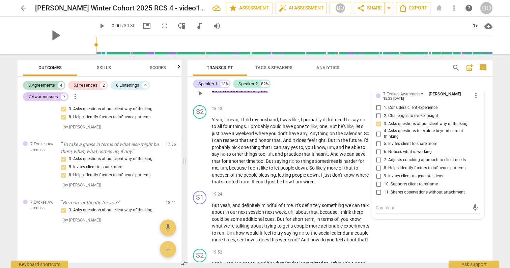
click at [377, 148] on input "5. Invites client to share more" at bounding box center [378, 144] width 11 height 8
checkbox input "true"
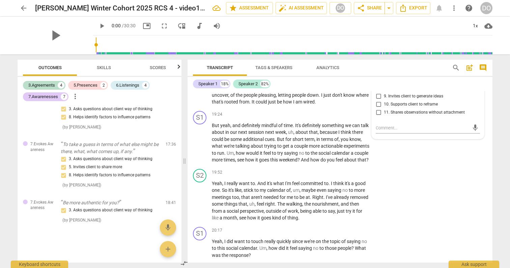
scroll to position [2611, 0]
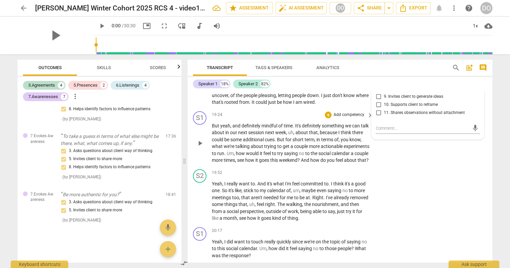
click at [357, 118] on p "Add competency" at bounding box center [349, 115] width 32 height 6
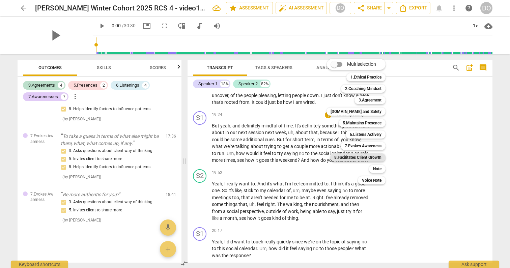
click at [373, 158] on b "8.Facilitates Client Growth" at bounding box center [357, 157] width 47 height 8
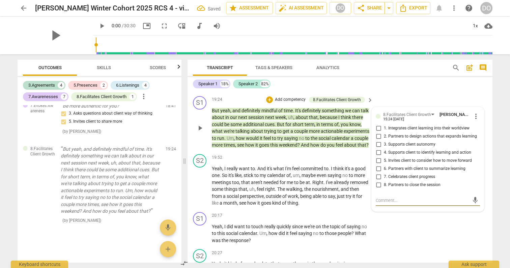
scroll to position [2625, 0]
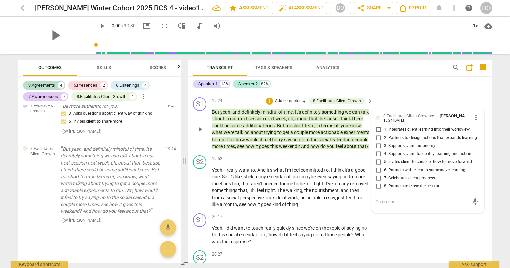
click at [377, 158] on input "4. Supports client to identify learning and action" at bounding box center [378, 154] width 11 height 8
checkbox input "true"
click at [377, 166] on input "5. Invites client to consider how to move forward" at bounding box center [378, 162] width 11 height 8
checkbox input "true"
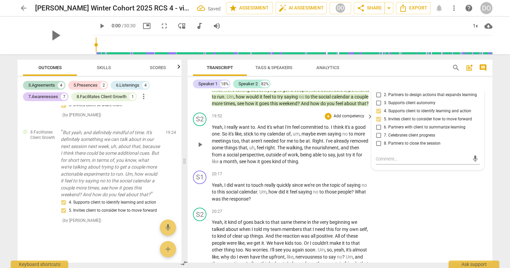
scroll to position [2664, 0]
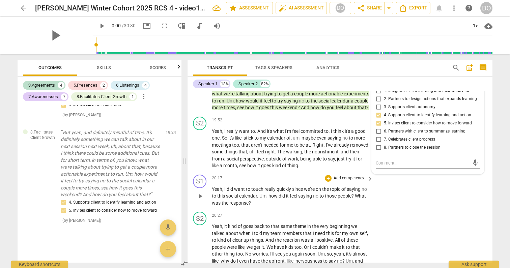
click at [359, 181] on p "Add competency" at bounding box center [349, 178] width 32 height 6
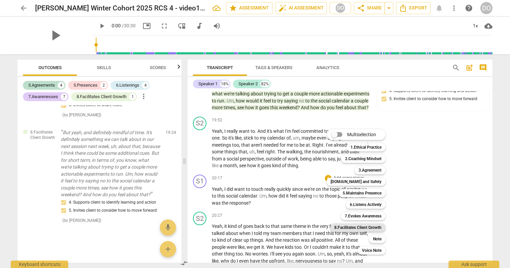
click at [372, 226] on b "8.Facilitates Client Growth" at bounding box center [357, 227] width 47 height 8
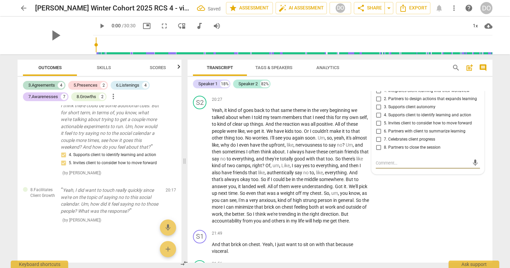
scroll to position [2771, 0]
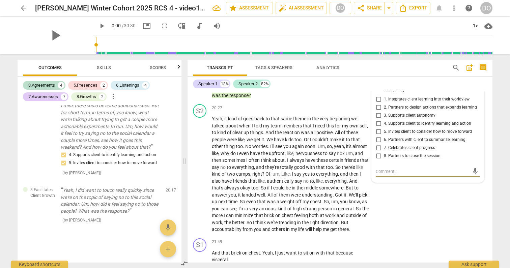
click at [377, 120] on input "3. Supports client autonomy" at bounding box center [378, 116] width 11 height 8
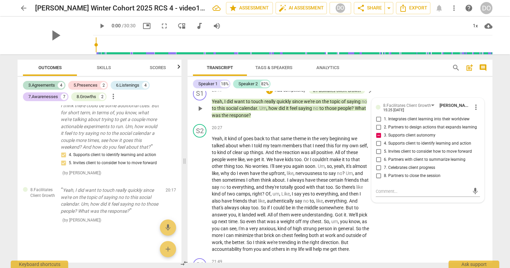
scroll to position [2753, 0]
click at [378, 139] on input "3. Supports client autonomy" at bounding box center [378, 134] width 11 height 8
checkbox input "false"
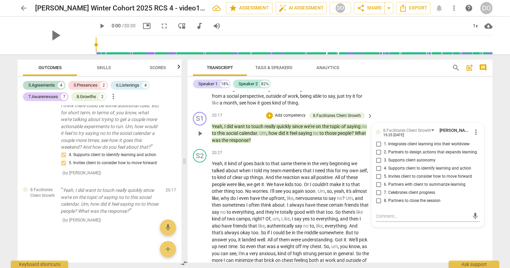
scroll to position [2726, 0]
click at [362, 119] on div "8.Facilitates Client Growth" at bounding box center [337, 116] width 56 height 6
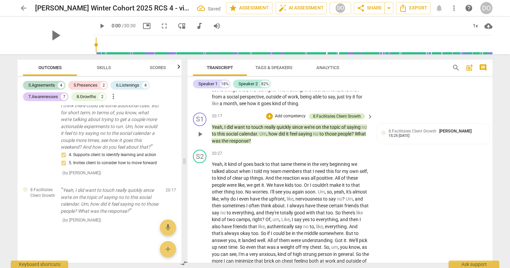
click at [360, 119] on div "8.Facilitates Client Growth" at bounding box center [337, 116] width 56 height 6
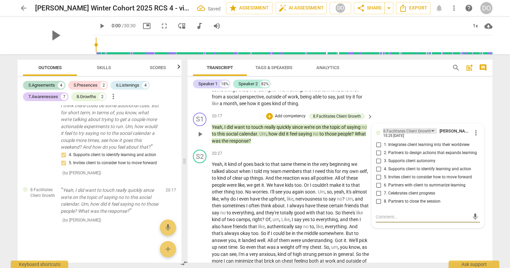
click at [413, 134] on div "8.Facilitates Client Growth" at bounding box center [407, 131] width 48 height 6
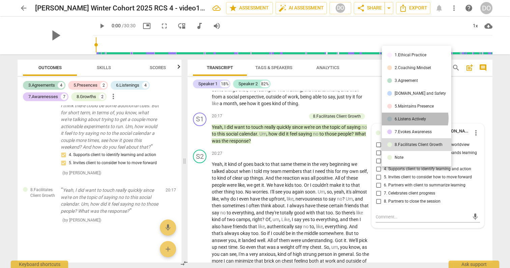
click at [413, 118] on div "6.Listens Actively" at bounding box center [409, 119] width 31 height 4
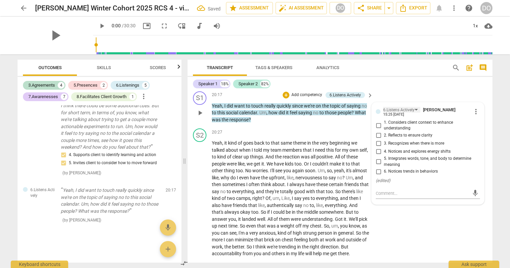
scroll to position [2744, 0]
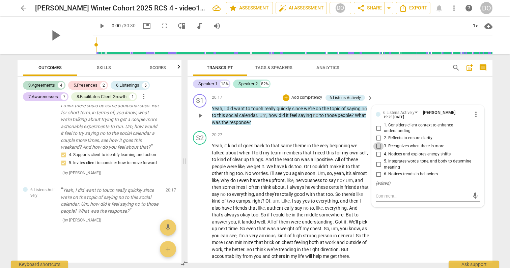
click at [376, 150] on input "3. Recognizes when there is more" at bounding box center [378, 146] width 11 height 8
checkbox input "true"
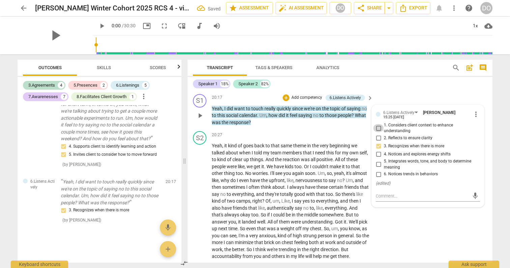
click at [376, 132] on input "1. Considers client context to enhance understanding" at bounding box center [378, 128] width 11 height 8
checkbox input "true"
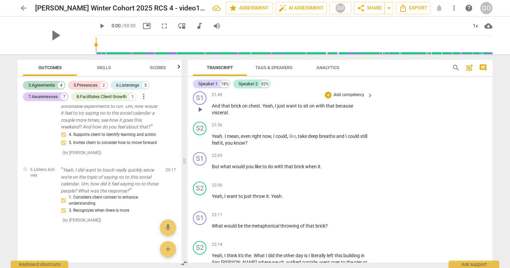
scroll to position [2916, 0]
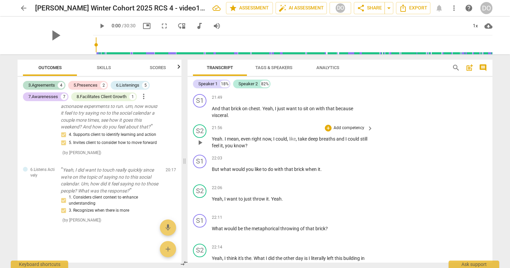
click at [362, 131] on p "Add competency" at bounding box center [349, 128] width 32 height 6
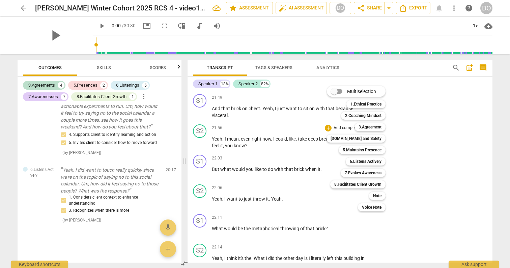
click at [412, 136] on div at bounding box center [255, 134] width 510 height 268
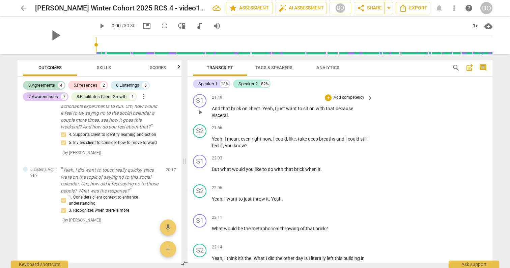
click at [352, 101] on p "Add competency" at bounding box center [349, 98] width 32 height 6
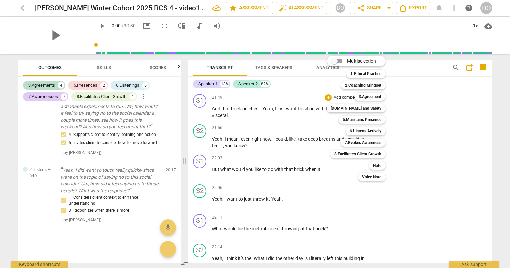
click at [337, 186] on div at bounding box center [255, 134] width 510 height 268
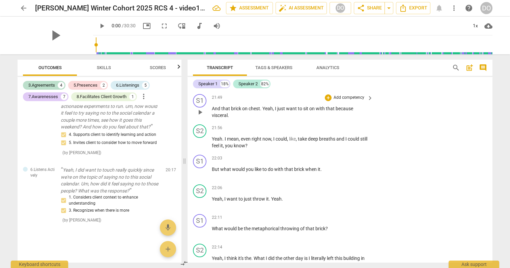
click at [362, 101] on p "Add competency" at bounding box center [349, 98] width 32 height 6
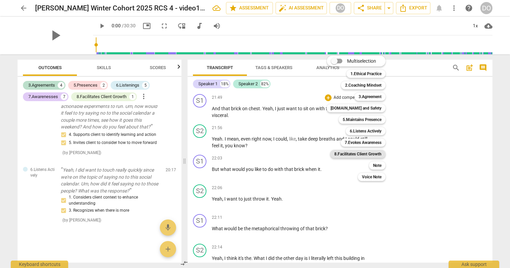
click at [378, 153] on b "8.Facilitates Client Growth" at bounding box center [357, 154] width 47 height 8
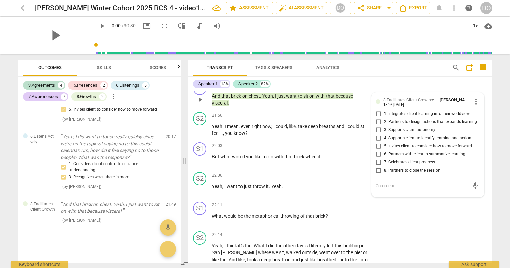
scroll to position [2926, 0]
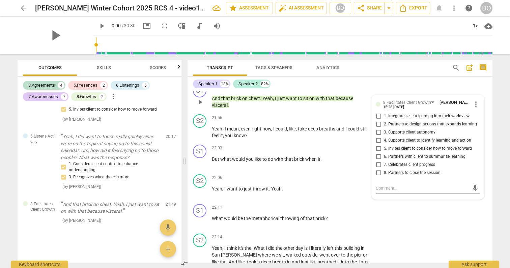
click at [358, 91] on div "8.Facilitates Client Growth" at bounding box center [337, 88] width 48 height 6
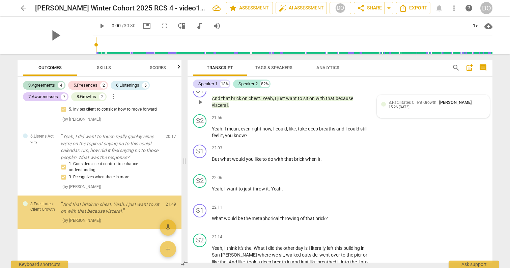
click at [399, 105] on span "8.Facilitates Client Growth" at bounding box center [412, 102] width 48 height 5
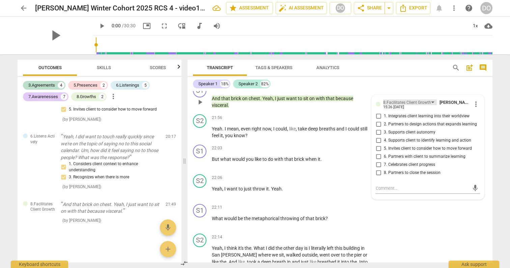
click at [399, 106] on div "8.Facilitates Client Growth" at bounding box center [407, 102] width 48 height 6
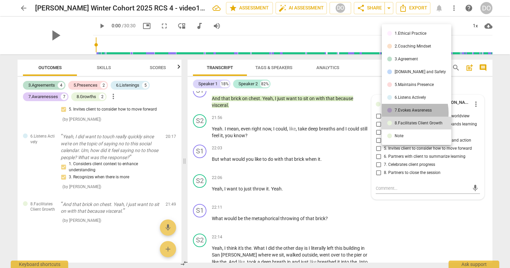
click at [400, 113] on li "7.Evokes Awareness" at bounding box center [415, 110] width 69 height 13
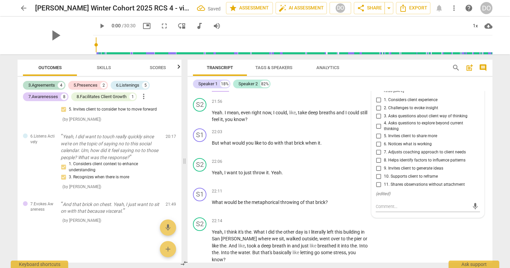
scroll to position [2941, 0]
click at [378, 189] on input "11. Shares observations without attachment" at bounding box center [378, 185] width 11 height 8
checkbox input "true"
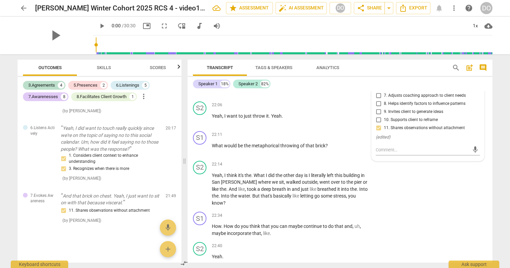
scroll to position [3005, 0]
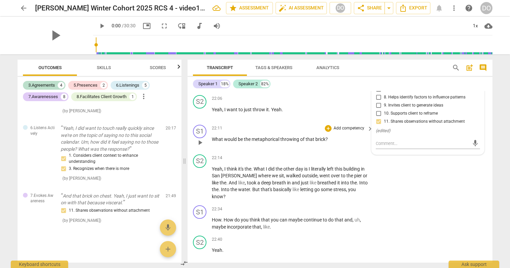
click at [342, 131] on p "Add competency" at bounding box center [349, 128] width 32 height 6
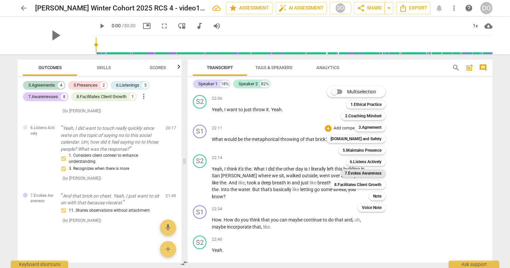
click at [368, 174] on b "7.Evokes Awareness" at bounding box center [362, 173] width 37 height 8
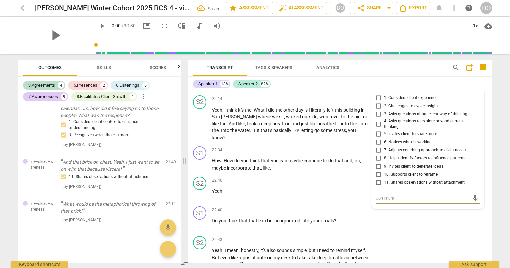
scroll to position [3060, 0]
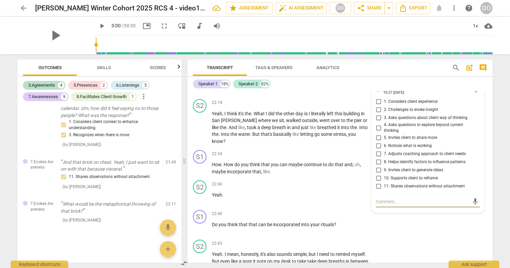
click at [377, 142] on input "5. Invites client to share more" at bounding box center [378, 138] width 11 height 8
checkbox input "true"
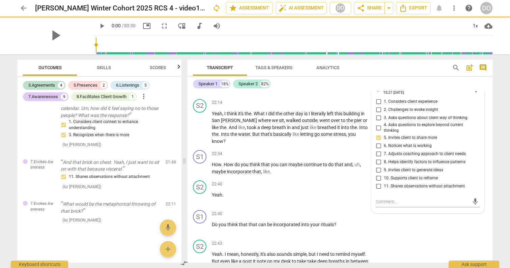
click at [399, 91] on div "7.Evokes Awareness" at bounding box center [401, 88] width 37 height 6
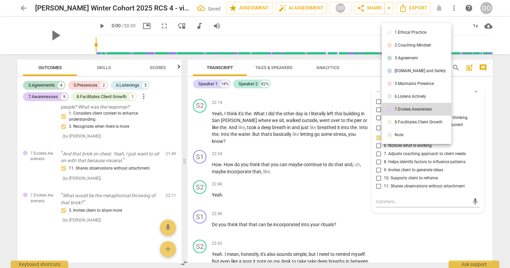
click at [360, 103] on div at bounding box center [255, 134] width 510 height 268
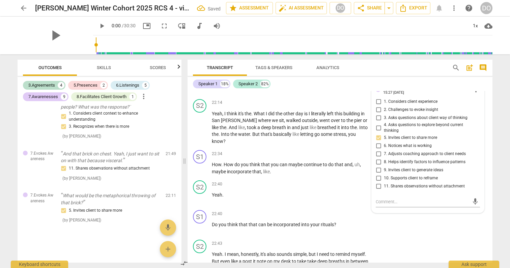
click at [307, 76] on p "Add competency" at bounding box center [301, 73] width 32 height 6
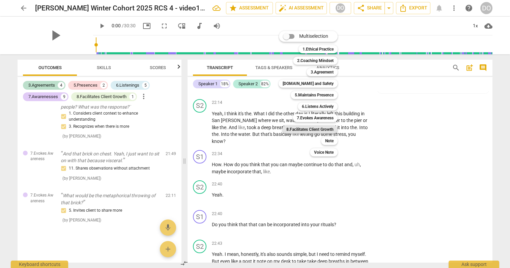
click at [325, 129] on b "8.Facilitates Client Growth" at bounding box center [309, 129] width 47 height 8
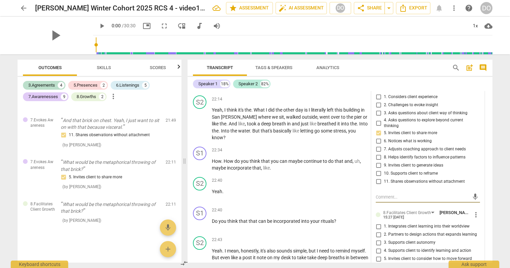
scroll to position [3063, 0]
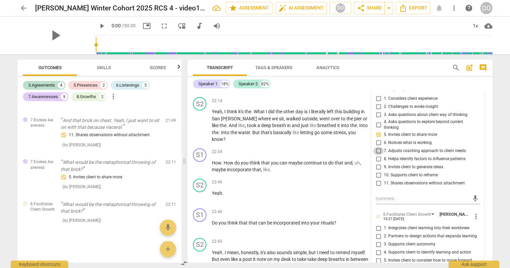
click at [376, 155] on input "7. Adjusts coaching approach to client needs" at bounding box center [378, 151] width 11 height 8
checkbox input "true"
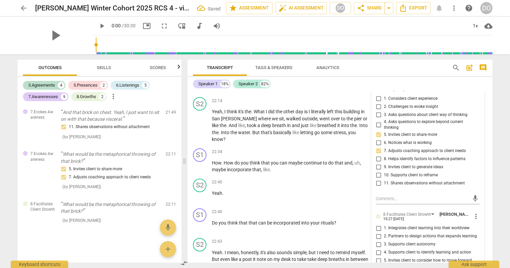
click at [377, 163] on input "8. Helps identify factors to influence patterns" at bounding box center [378, 159] width 11 height 8
checkbox input "true"
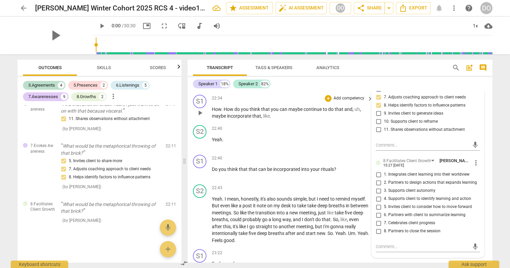
scroll to position [3114, 0]
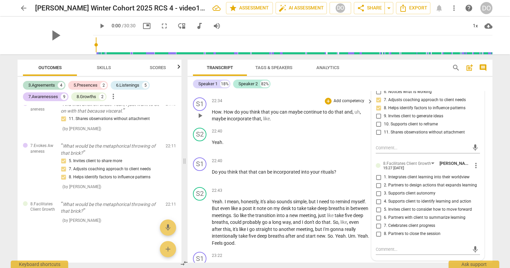
click at [349, 104] on p "Add competency" at bounding box center [349, 101] width 32 height 6
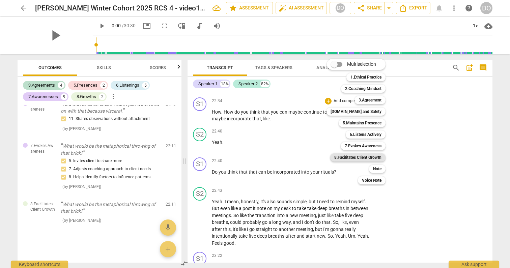
click at [369, 155] on b "8.Facilitates Client Growth" at bounding box center [357, 157] width 47 height 8
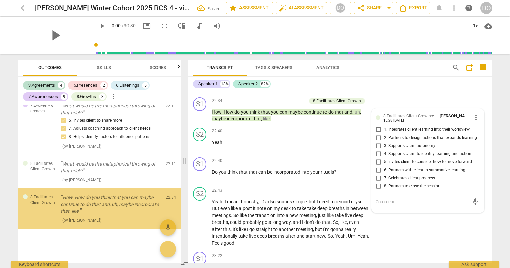
scroll to position [1356, 0]
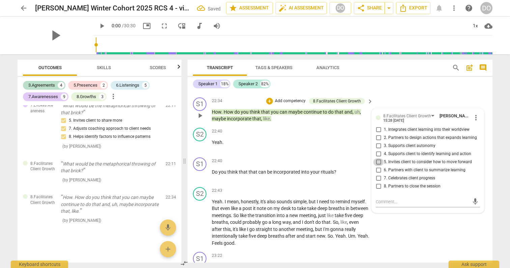
click at [379, 166] on input "5. Invites client to consider how to move forward" at bounding box center [378, 162] width 11 height 8
checkbox input "true"
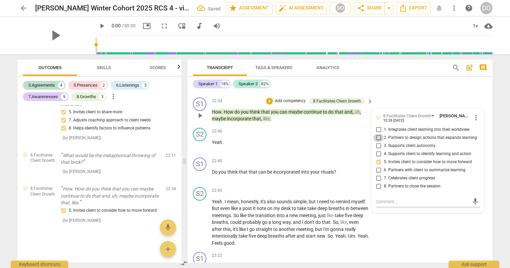
click at [377, 142] on input "2. Partners to design actions that expands learning" at bounding box center [378, 138] width 11 height 8
checkbox input "true"
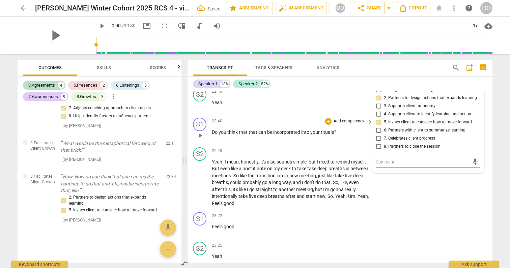
scroll to position [3156, 0]
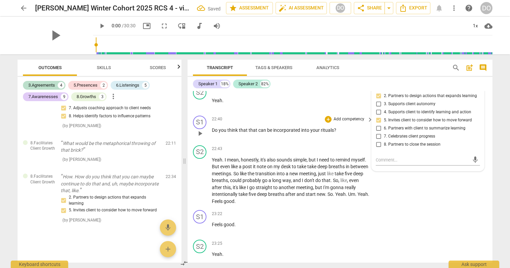
click at [349, 122] on p "Add competency" at bounding box center [349, 119] width 32 height 6
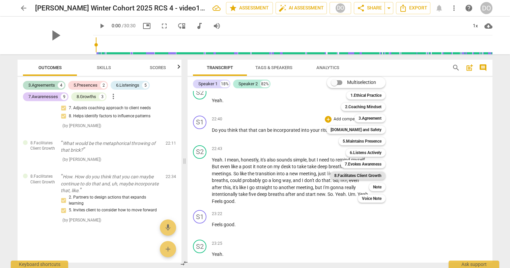
click at [372, 174] on b "8.Facilitates Client Growth" at bounding box center [357, 176] width 47 height 8
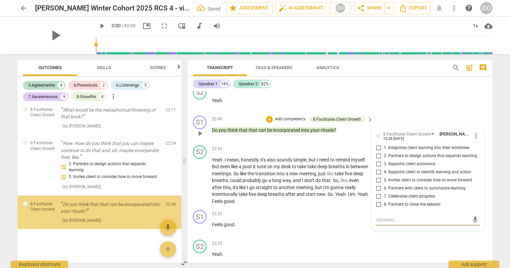
scroll to position [1413, 0]
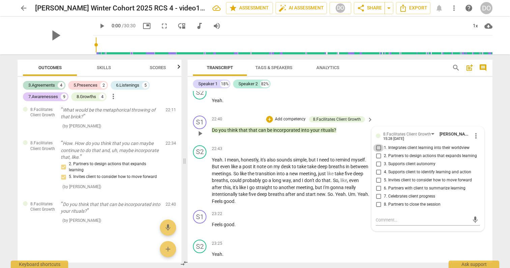
click at [377, 152] on input "1. Integrates client learning into their worldview" at bounding box center [378, 148] width 11 height 8
checkbox input "true"
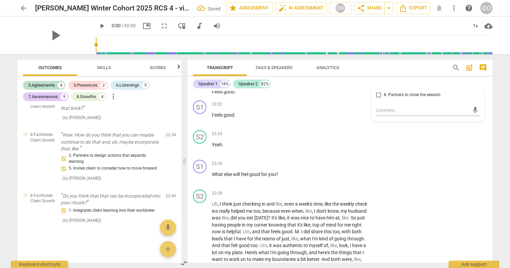
scroll to position [3268, 0]
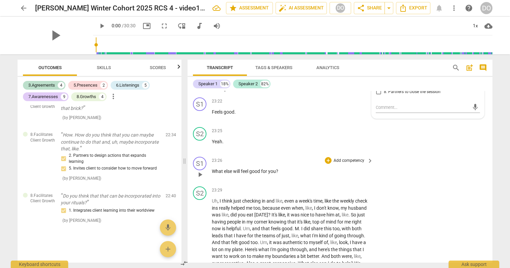
click at [349, 164] on p "Add competency" at bounding box center [349, 161] width 32 height 6
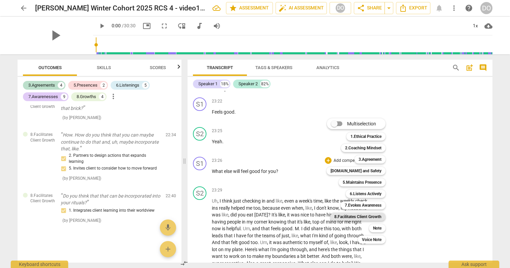
click at [373, 215] on b "8.Facilitates Client Growth" at bounding box center [357, 217] width 47 height 8
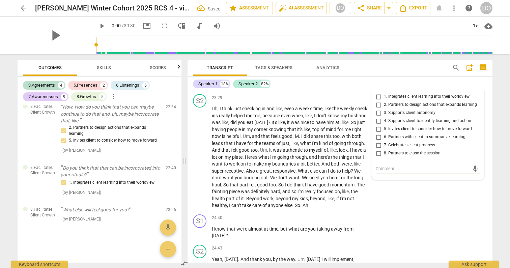
scroll to position [3359, 0]
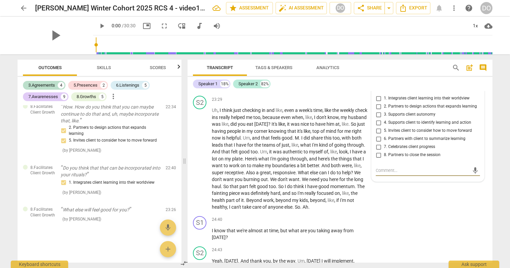
click at [378, 135] on input "5. Invites client to consider how to move forward" at bounding box center [378, 131] width 11 height 8
checkbox input "true"
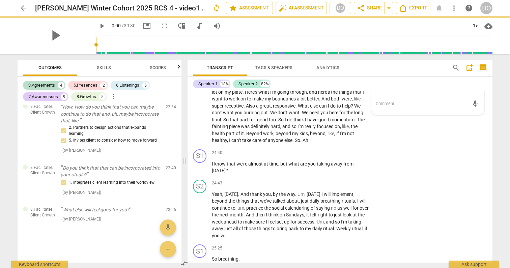
scroll to position [3448, 0]
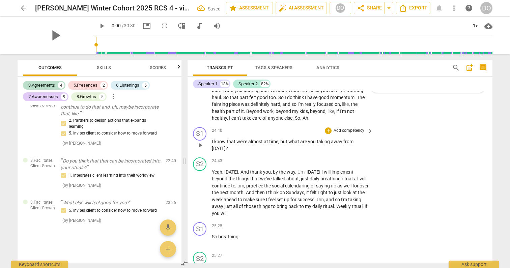
click at [368, 135] on span "keyboard_arrow_right" at bounding box center [370, 131] width 8 height 8
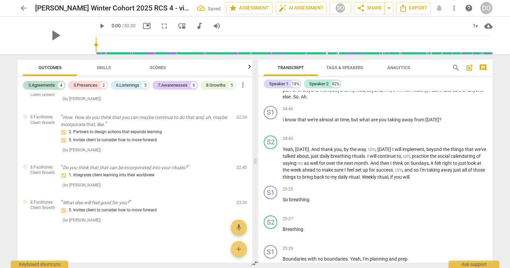
scroll to position [2985, 0]
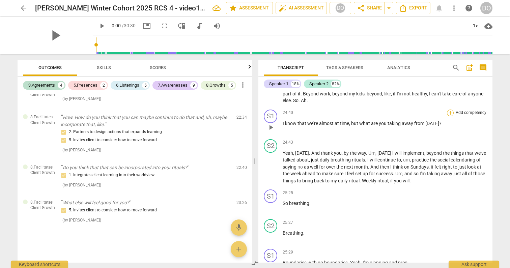
click at [447, 116] on div "+" at bounding box center [450, 113] width 7 height 7
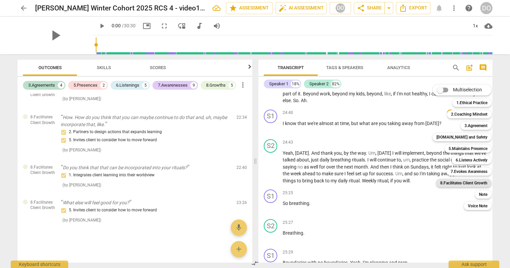
click at [465, 183] on b "8.Facilitates Client Growth" at bounding box center [463, 183] width 47 height 8
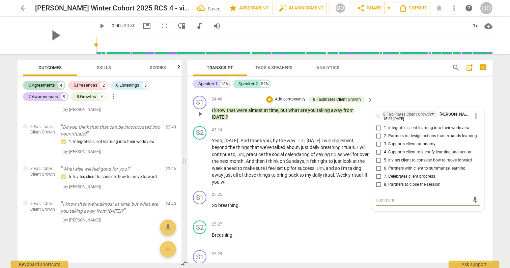
scroll to position [3477, 0]
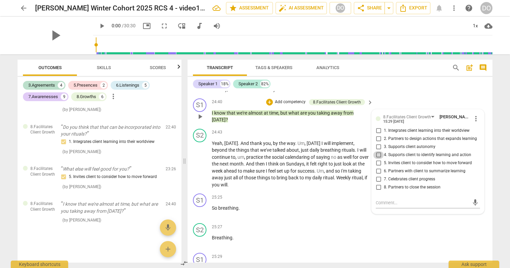
click at [377, 159] on input "4. Supports client to identify learning and action" at bounding box center [378, 155] width 11 height 8
checkbox input "true"
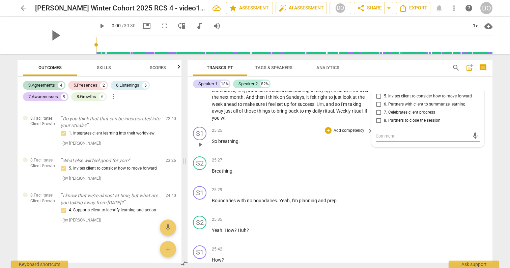
scroll to position [3542, 0]
click at [353, 135] on p "Add competency" at bounding box center [349, 132] width 32 height 6
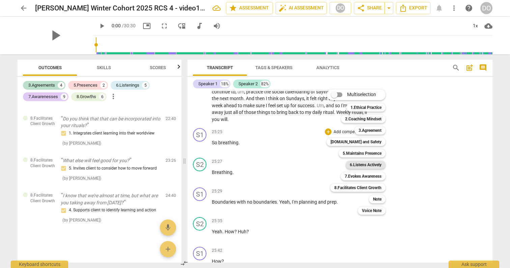
click at [373, 166] on b "6.Listens Actively" at bounding box center [365, 165] width 32 height 8
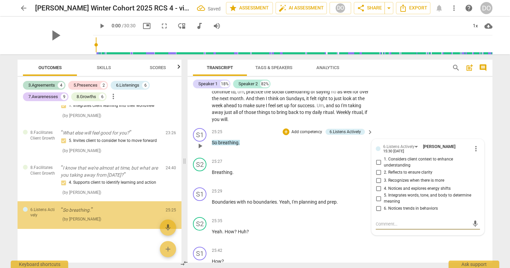
scroll to position [1530, 0]
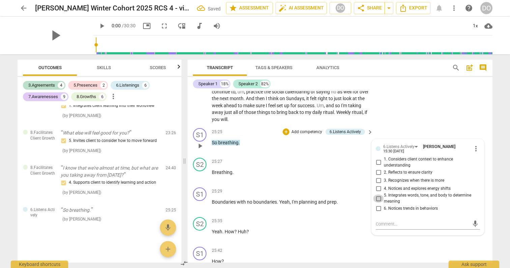
click at [377, 203] on input "5. Integrates words, tone, and body to determine meaning" at bounding box center [378, 198] width 11 height 8
checkbox input "true"
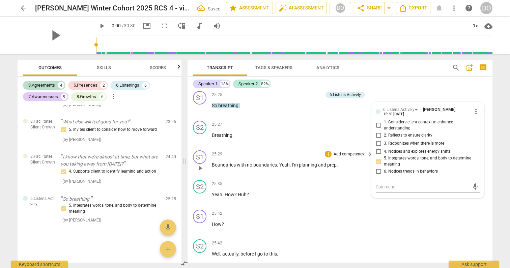
scroll to position [3577, 0]
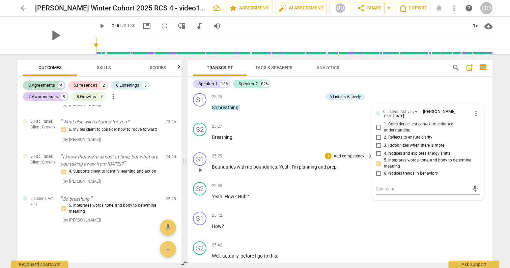
click at [352, 159] on p "Add competency" at bounding box center [349, 156] width 32 height 6
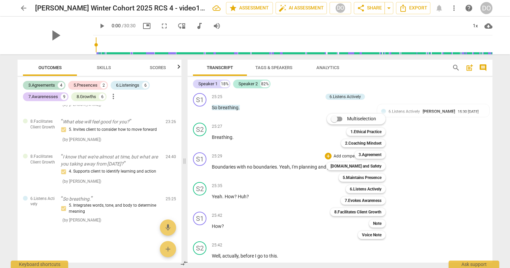
click at [403, 185] on div at bounding box center [255, 134] width 510 height 268
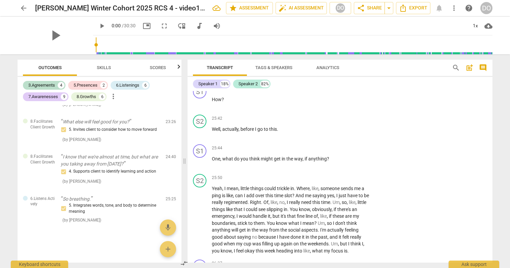
scroll to position [3713, 0]
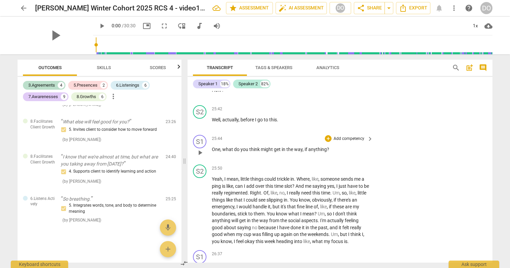
click at [345, 142] on p "Add competency" at bounding box center [349, 139] width 32 height 6
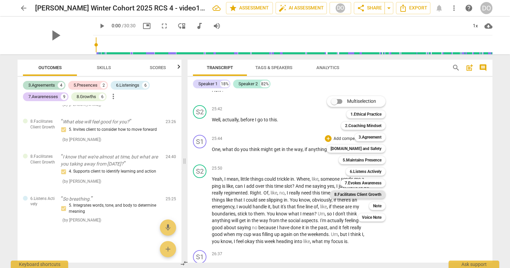
click at [366, 195] on b "8.Facilitates Client Growth" at bounding box center [357, 194] width 47 height 8
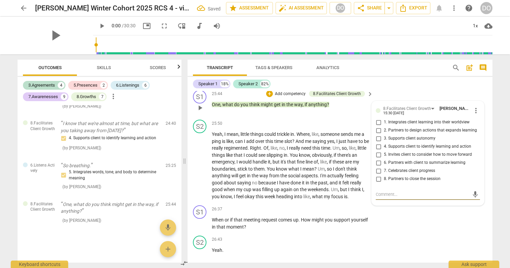
scroll to position [3756, 0]
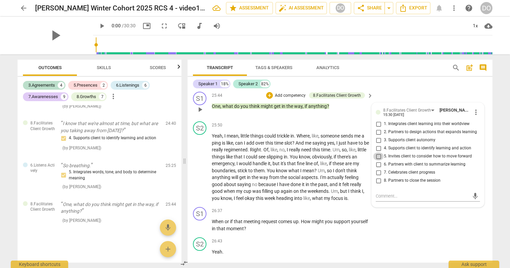
click at [378, 160] on input "5. Invites client to consider how to move forward" at bounding box center [378, 156] width 11 height 8
checkbox input "true"
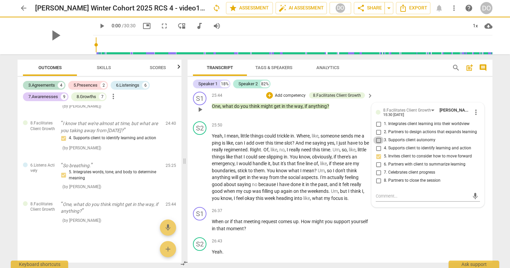
click at [378, 144] on input "3. Supports client autonomy" at bounding box center [378, 140] width 11 height 8
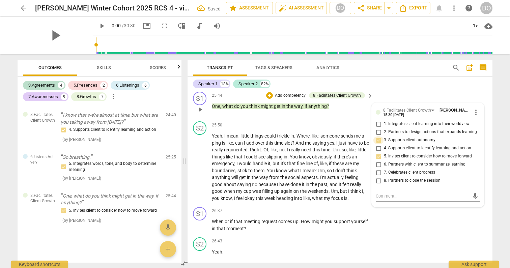
click at [378, 144] on input "3. Supports client autonomy" at bounding box center [378, 140] width 11 height 8
checkbox input "false"
click at [377, 152] on input "4. Supports client to identify learning and action" at bounding box center [378, 148] width 11 height 8
checkbox input "true"
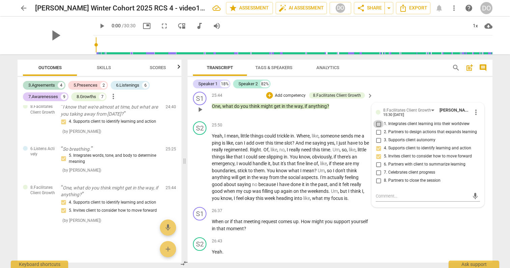
click at [378, 128] on input "1. Integrates client learning into their worldview" at bounding box center [378, 124] width 11 height 8
checkbox input "true"
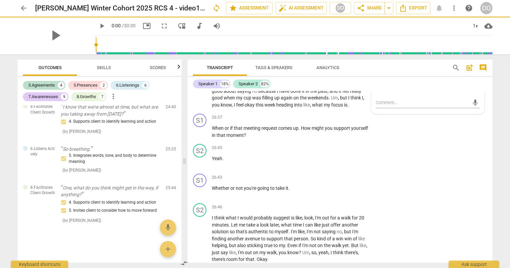
scroll to position [3844, 0]
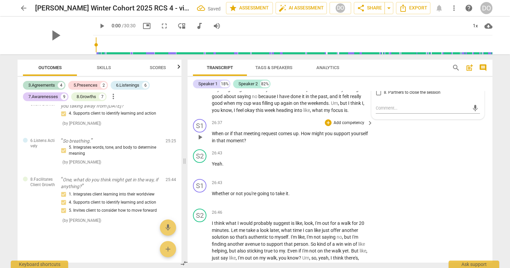
click at [360, 126] on p "Add competency" at bounding box center [349, 123] width 32 height 6
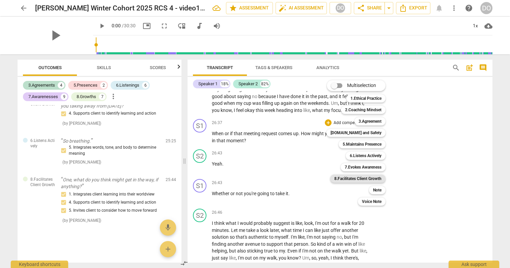
click at [374, 177] on b "8.Facilitates Client Growth" at bounding box center [357, 179] width 47 height 8
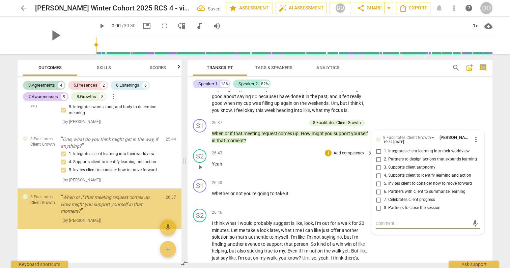
scroll to position [1644, 0]
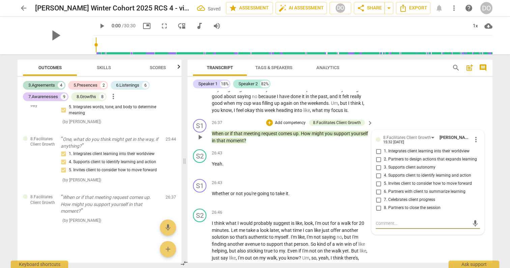
click at [379, 172] on input "3. Supports client autonomy" at bounding box center [378, 167] width 11 height 8
checkbox input "true"
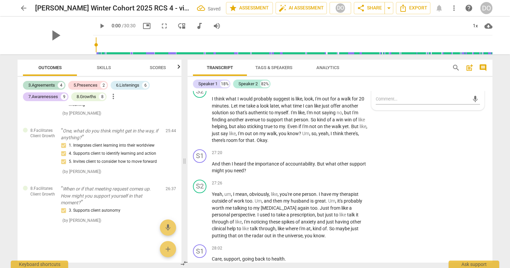
scroll to position [3966, 0]
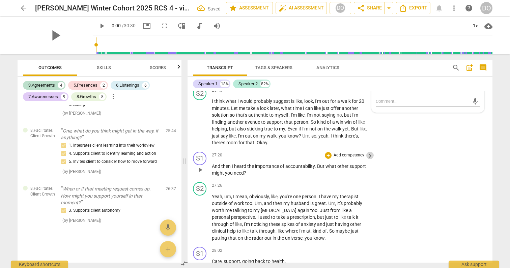
click at [368, 160] on span "keyboard_arrow_right" at bounding box center [370, 156] width 8 height 8
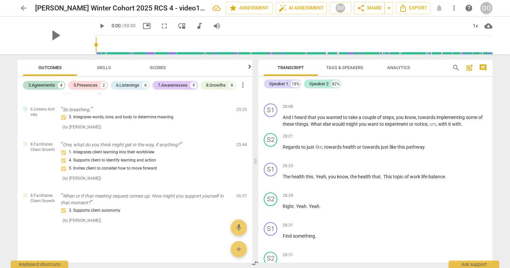
scroll to position [3632, 0]
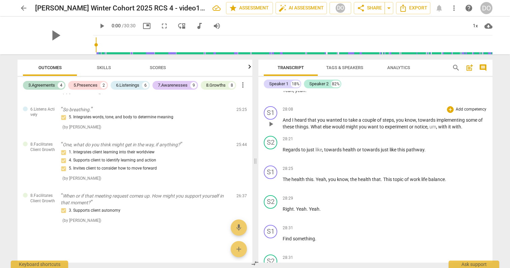
click at [459, 113] on p "Add competency" at bounding box center [471, 109] width 32 height 6
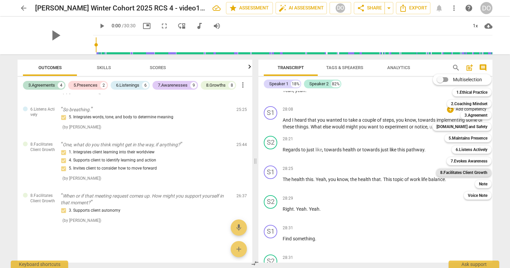
click at [472, 173] on b "8.Facilitates Client Growth" at bounding box center [463, 172] width 47 height 8
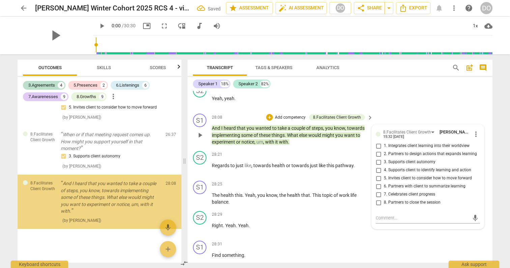
scroll to position [1707, 0]
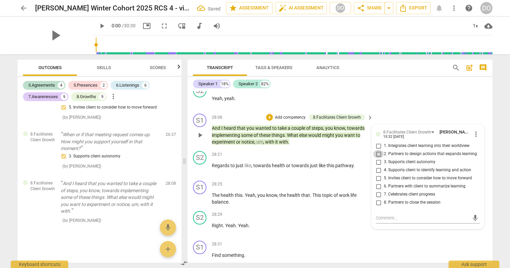
click at [376, 158] on input "2. Partners to design actions that expands learning" at bounding box center [378, 154] width 11 height 8
checkbox input "true"
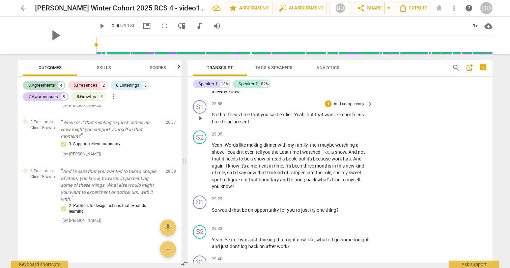
scroll to position [4393, 0]
click at [360, 108] on p "Add competency" at bounding box center [349, 105] width 32 height 6
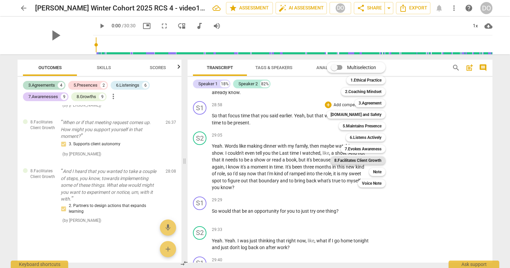
click at [373, 162] on b "8.Facilitates Client Growth" at bounding box center [357, 160] width 47 height 8
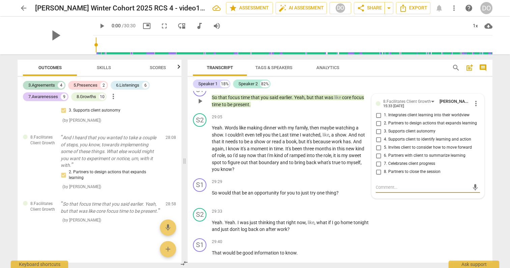
scroll to position [4407, 0]
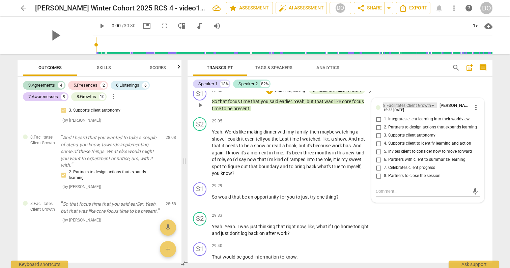
click at [392, 109] on div "8.Facilitates Client Growth" at bounding box center [407, 105] width 48 height 6
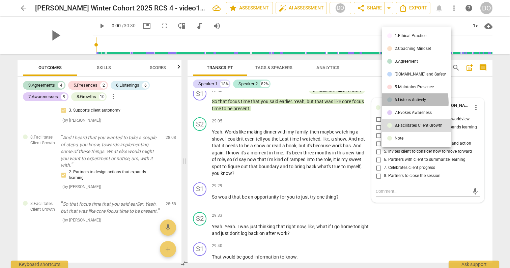
click at [401, 102] on li "6.Listens Actively" at bounding box center [415, 99] width 69 height 13
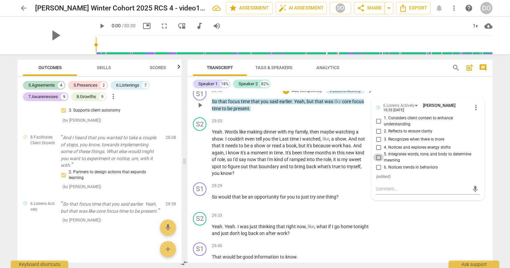
click at [377, 161] on input "5. Integrates words, tone, and body to determine meaning" at bounding box center [378, 157] width 11 height 8
checkbox input "true"
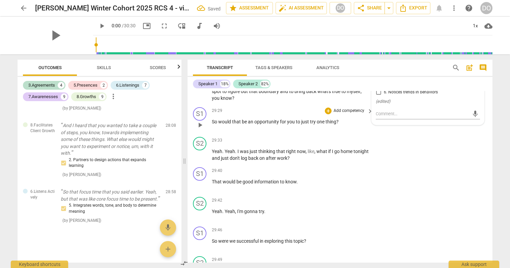
scroll to position [4479, 0]
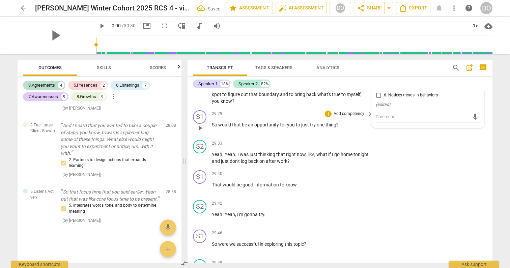
click at [351, 117] on p "Add competency" at bounding box center [349, 114] width 32 height 6
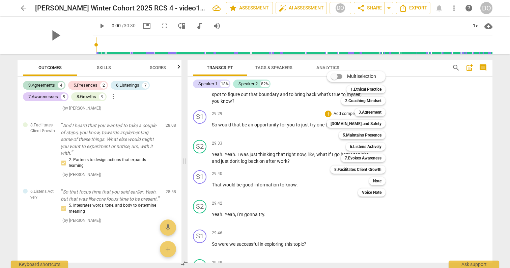
click at [338, 203] on div at bounding box center [255, 134] width 510 height 268
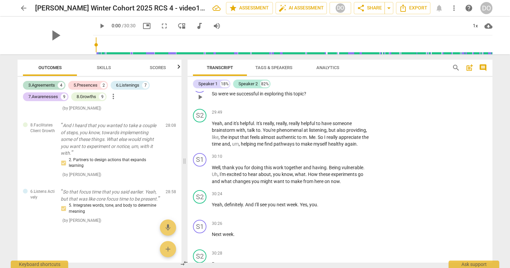
scroll to position [4622, 0]
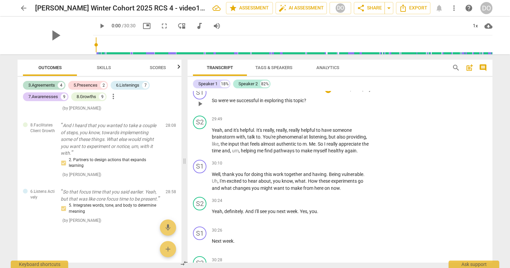
click at [352, 93] on p "Add competency" at bounding box center [349, 90] width 32 height 6
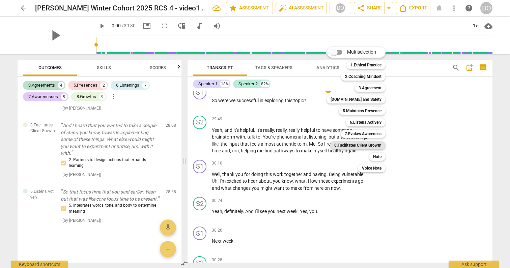
click at [370, 145] on b "8.Facilitates Client Growth" at bounding box center [357, 145] width 47 height 8
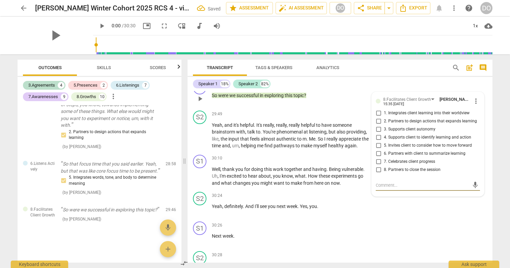
scroll to position [4627, 0]
click at [377, 158] on input "6. Partners with client to summarize learning" at bounding box center [378, 154] width 11 height 8
checkbox input "true"
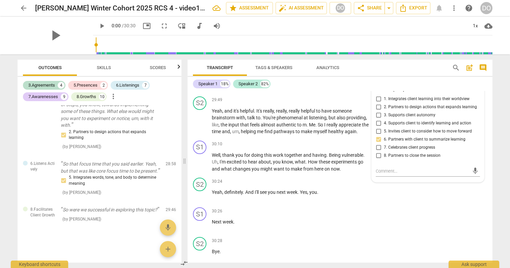
scroll to position [4642, 0]
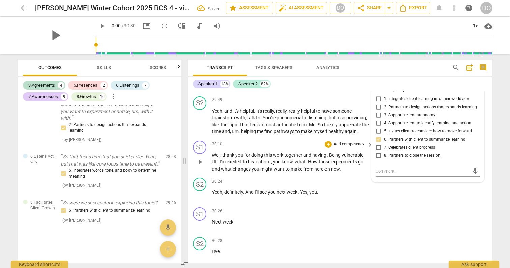
click at [352, 147] on p "Add competency" at bounding box center [349, 144] width 32 height 6
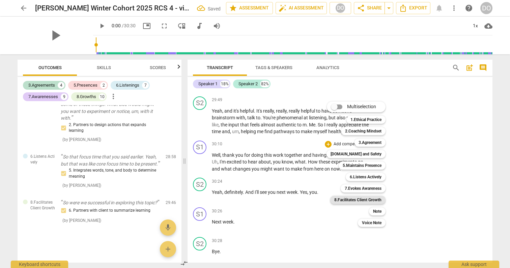
click at [376, 199] on b "8.Facilitates Client Growth" at bounding box center [357, 200] width 47 height 8
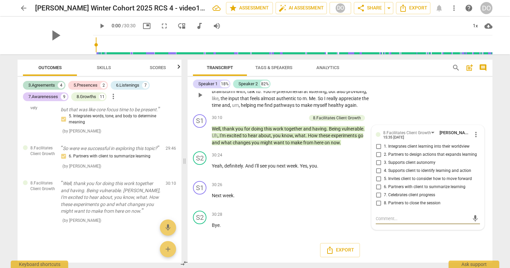
scroll to position [4686, 0]
click at [377, 163] on input "3. Supports client autonomy" at bounding box center [378, 163] width 11 height 8
checkbox input "true"
click at [377, 172] on input "4. Supports client to identify learning and action" at bounding box center [378, 171] width 11 height 8
checkbox input "true"
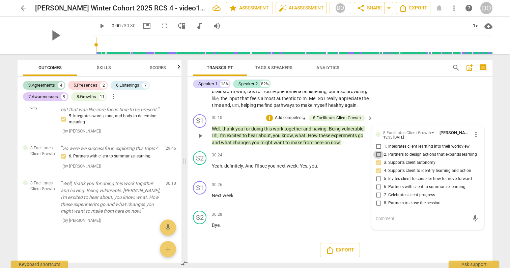
click at [376, 156] on input "2. Partners to design actions that expands learning" at bounding box center [378, 155] width 11 height 8
checkbox input "true"
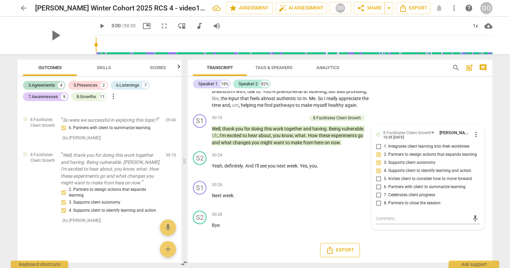
click at [342, 254] on span "Export" at bounding box center [340, 250] width 28 height 8
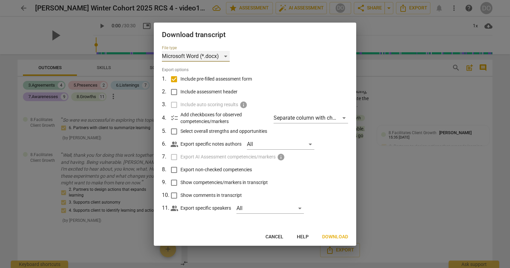
click at [204, 58] on div "Microsoft Word (*.docx)" at bounding box center [196, 56] width 68 height 11
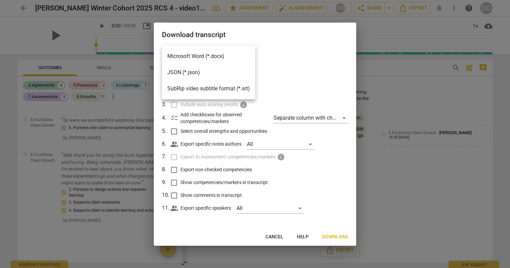
click at [204, 58] on li "Microsoft Word (*.docx)" at bounding box center [208, 56] width 93 height 16
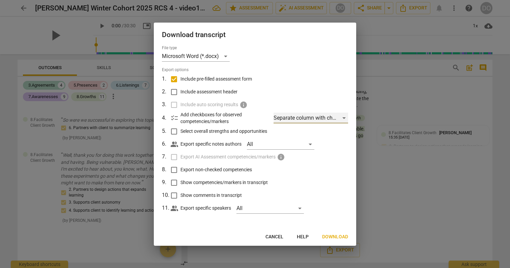
click at [303, 117] on div "Separate column with check marks" at bounding box center [310, 118] width 74 height 11
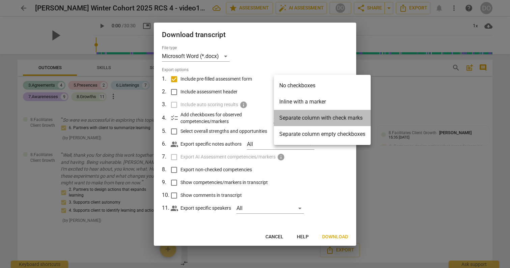
click at [304, 118] on li "Separate column with check marks" at bounding box center [322, 118] width 97 height 16
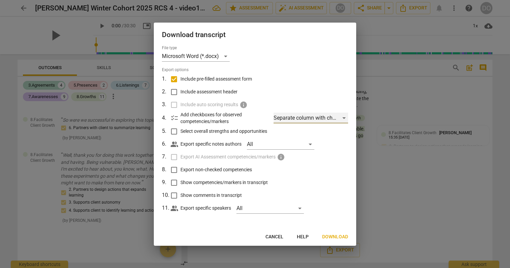
click at [304, 118] on div "Separate column with check marks" at bounding box center [310, 118] width 74 height 11
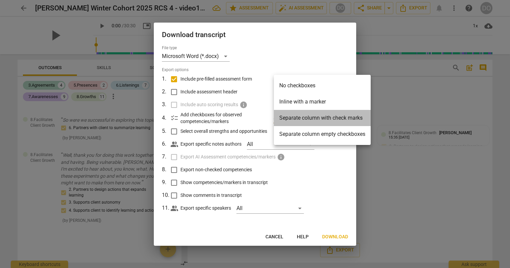
click at [304, 119] on li "Separate column with check marks" at bounding box center [322, 118] width 97 height 16
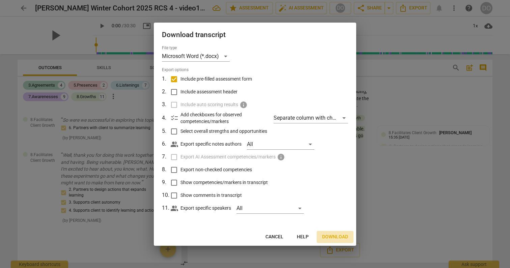
click at [330, 234] on span "Download" at bounding box center [335, 237] width 26 height 7
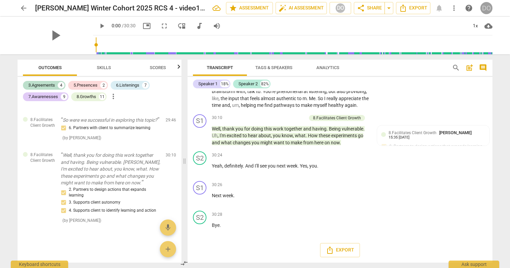
click at [488, 11] on div "DO" at bounding box center [486, 8] width 12 height 12
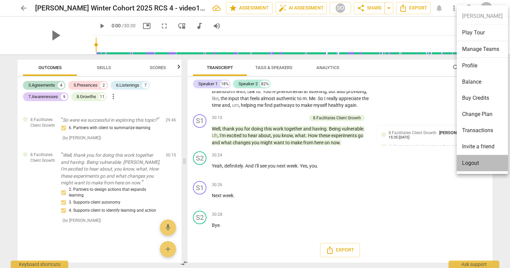
click at [483, 160] on li "Logout" at bounding box center [481, 163] width 51 height 16
